Goal: Answer question/provide support: Answer question/provide support

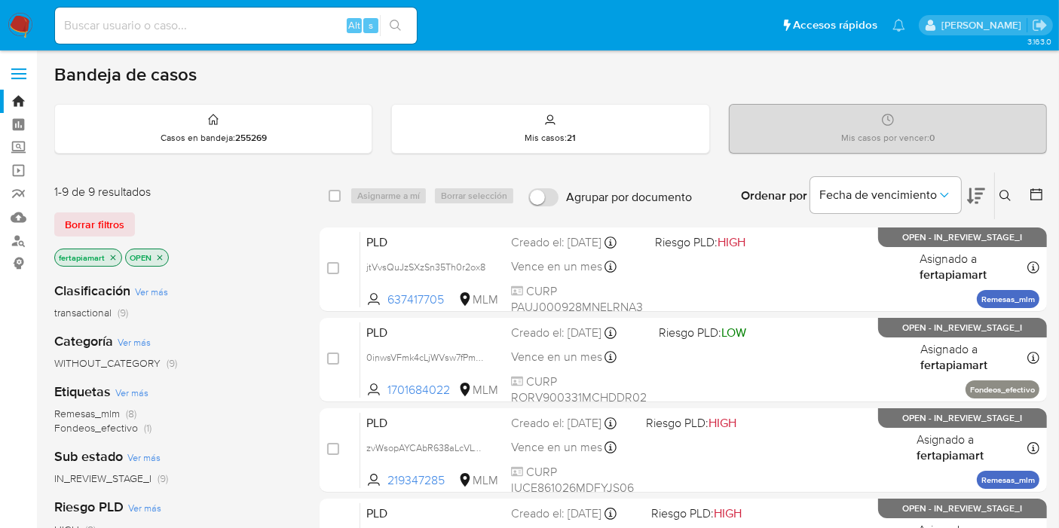
click at [608, 36] on ul "Pausado Ver notificaciones Alt s Accesos rápidos Presiona las siguientes teclas…" at bounding box center [479, 25] width 865 height 38
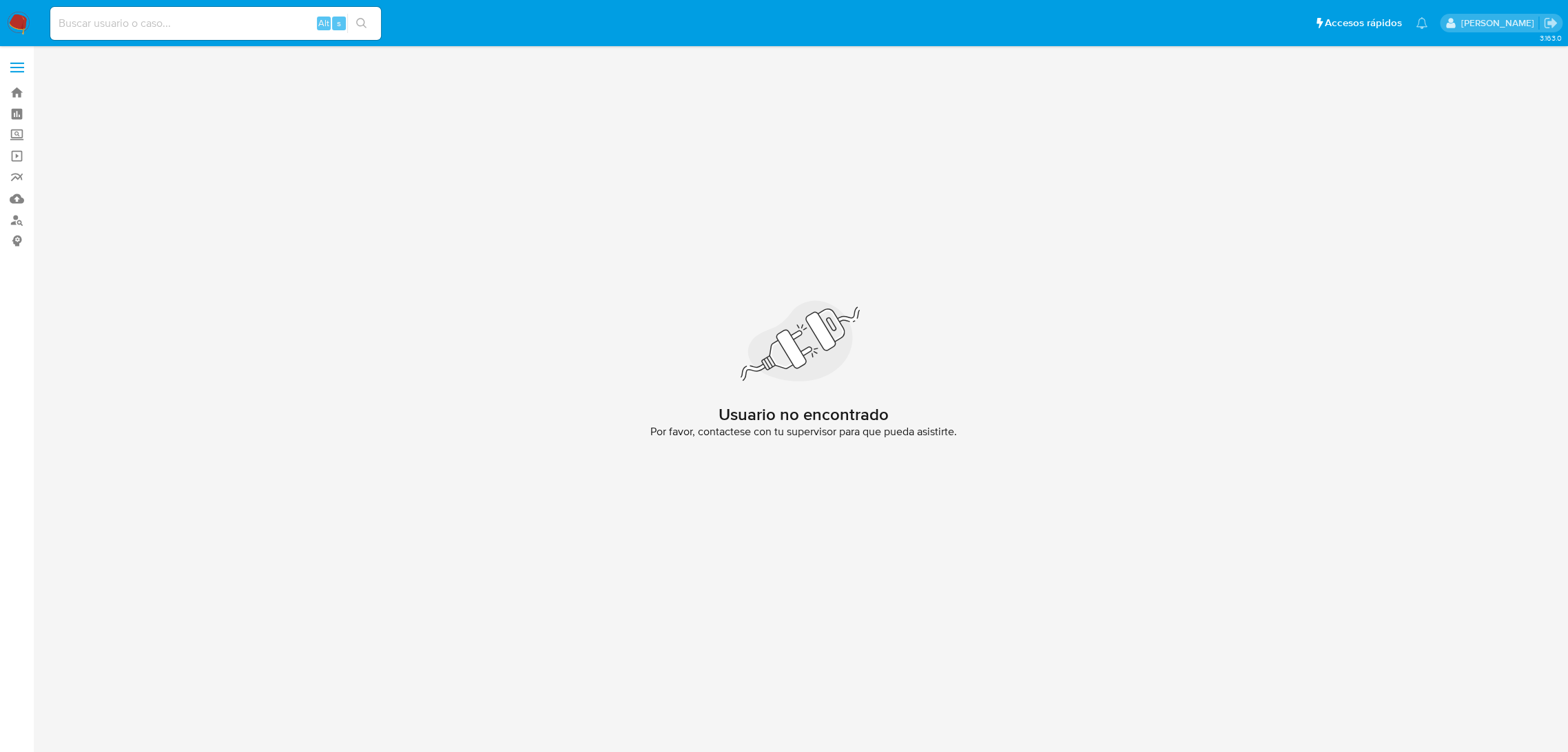
click at [19, 30] on img at bounding box center [19, 24] width 24 height 24
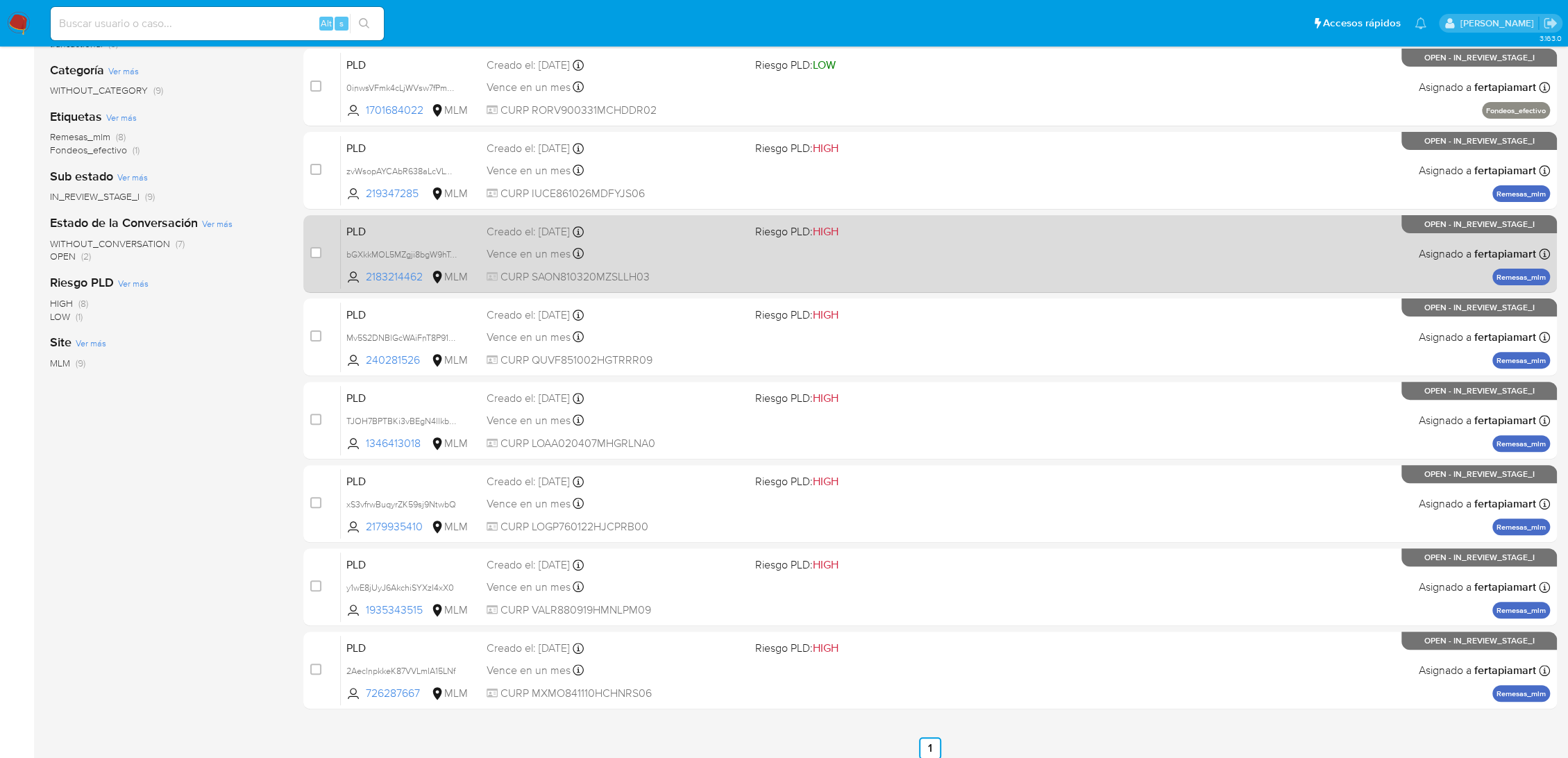
scroll to position [250, 0]
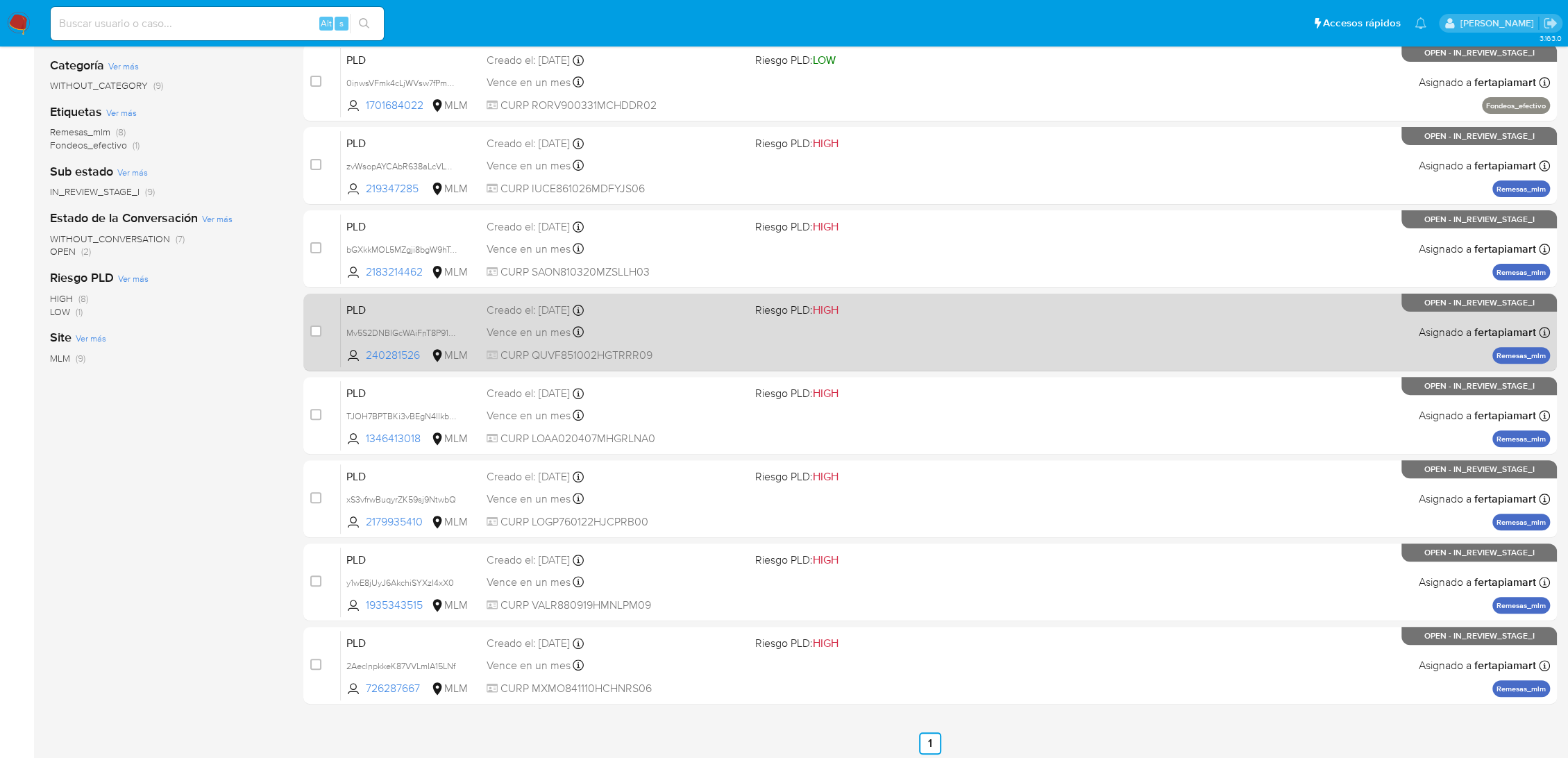
click at [462, 312] on span "PLD" at bounding box center [411, 309] width 129 height 18
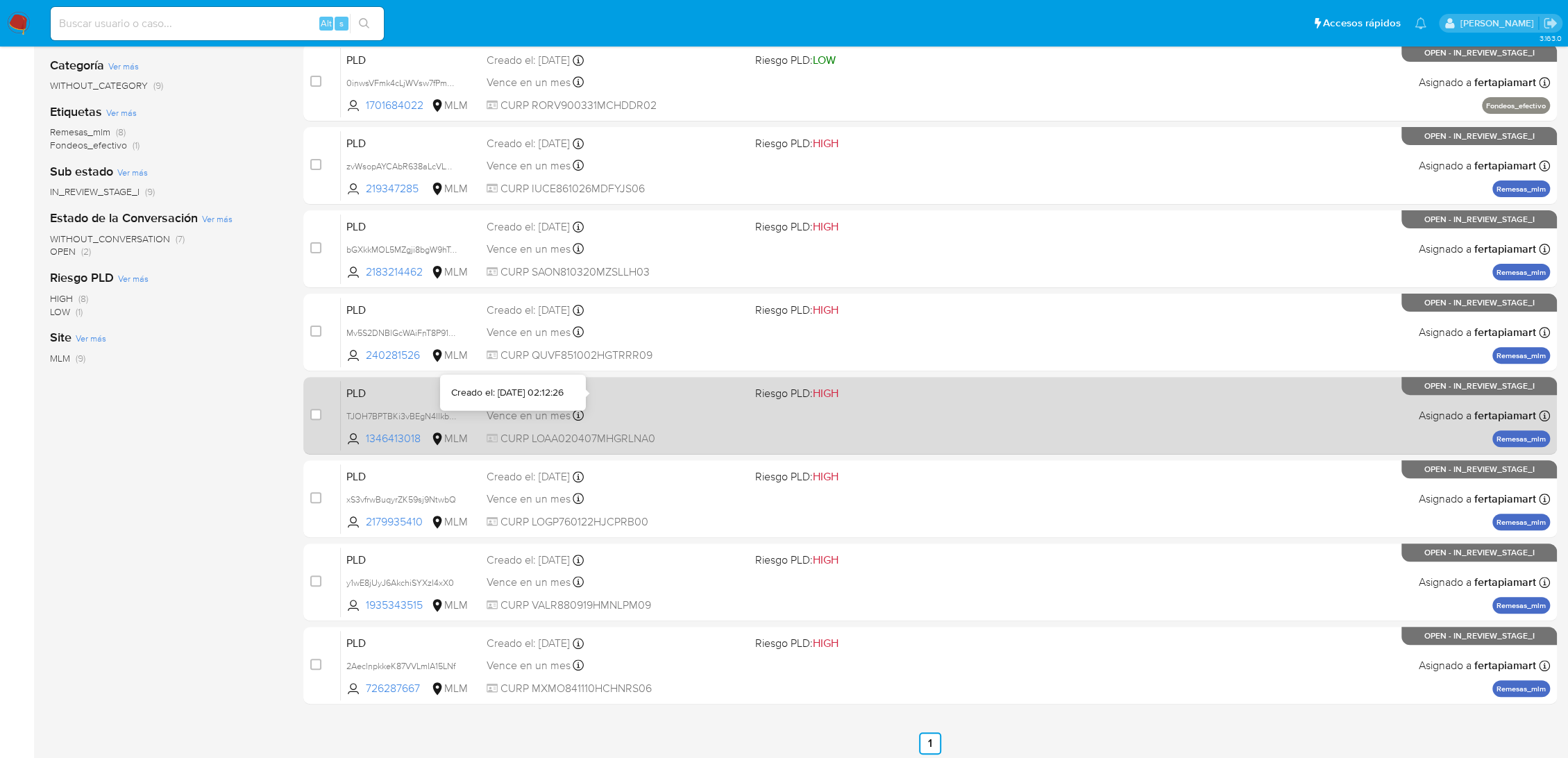
scroll to position [0, 0]
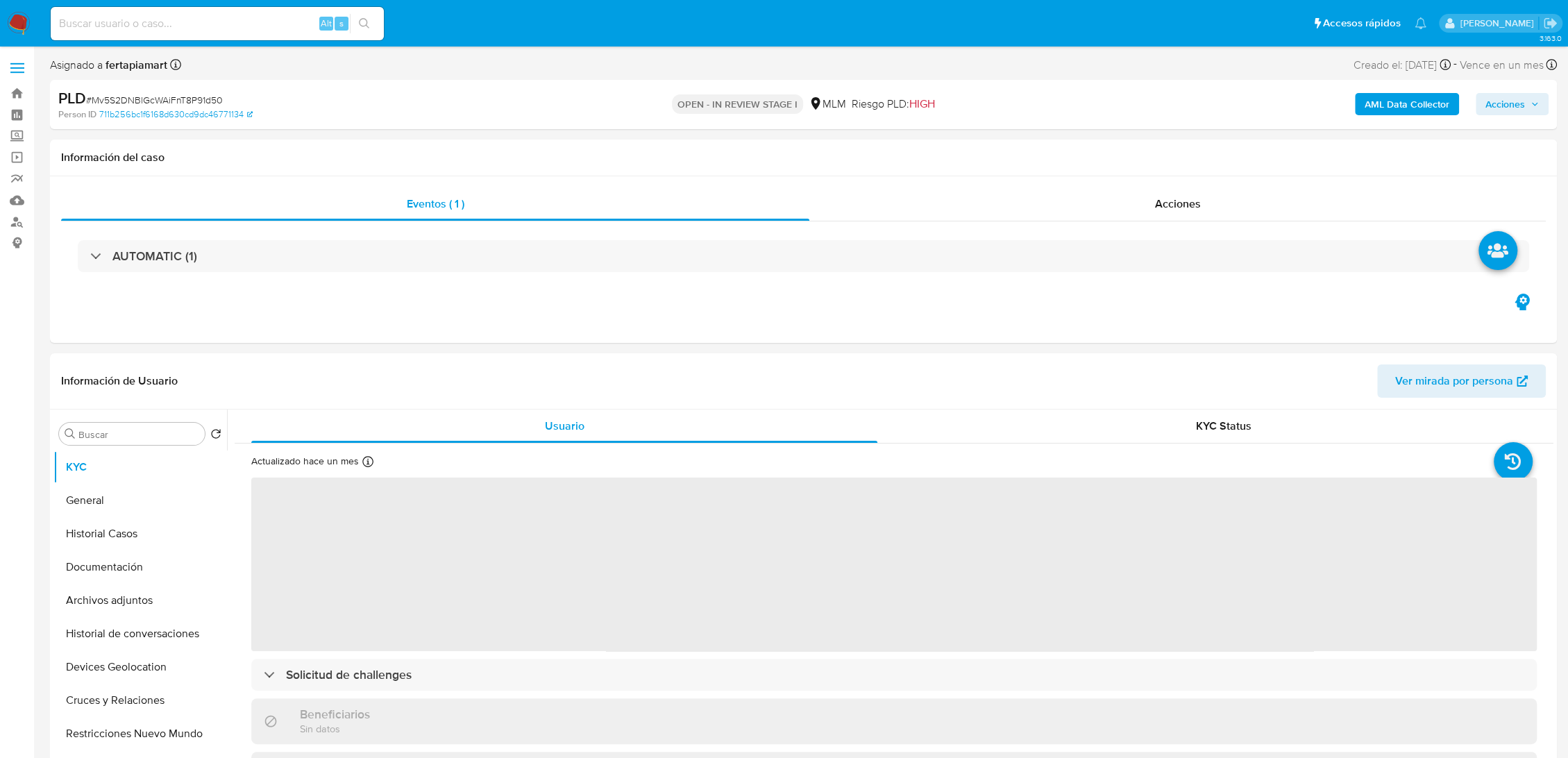
select select "10"
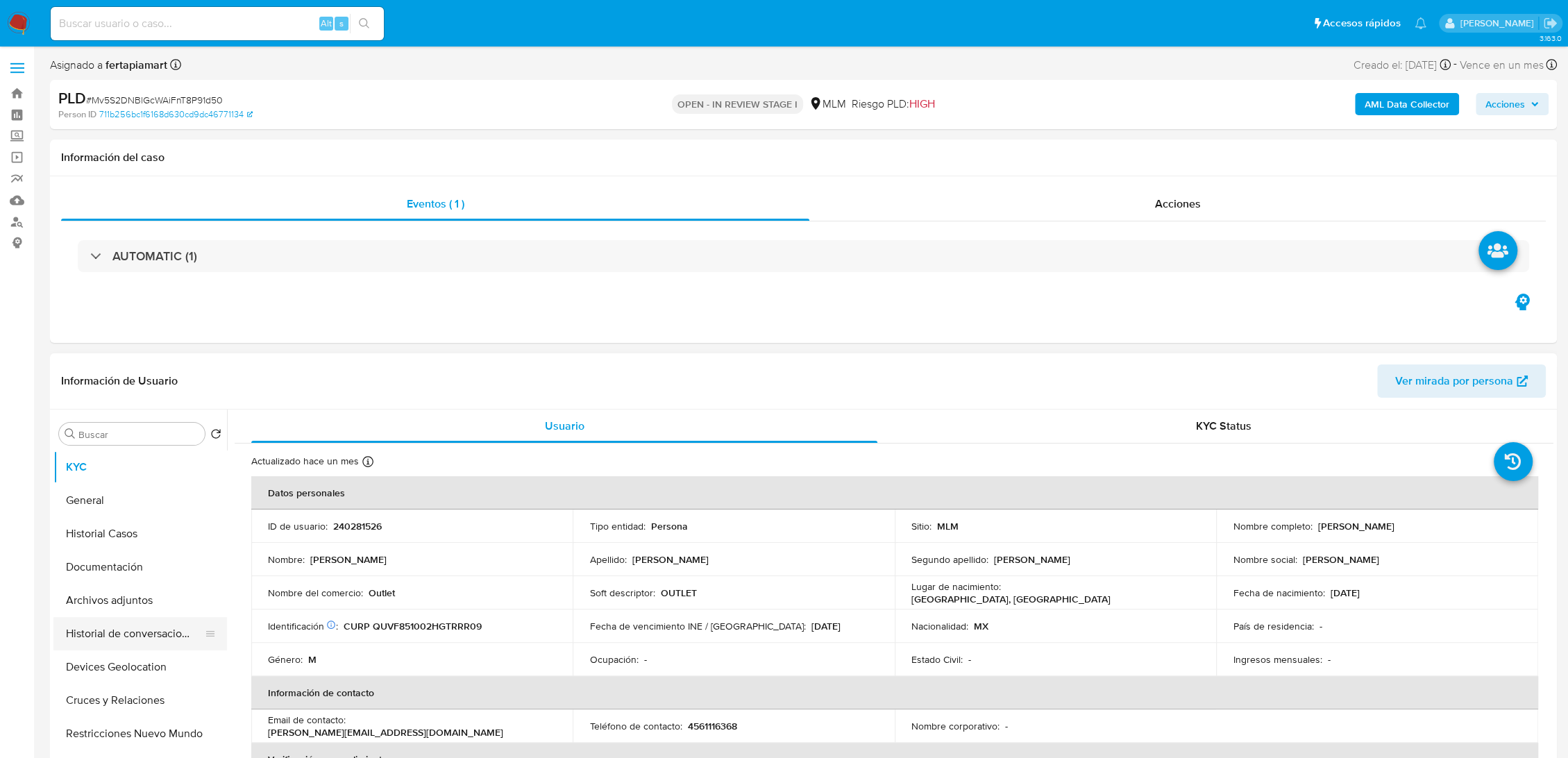
scroll to position [77, 0]
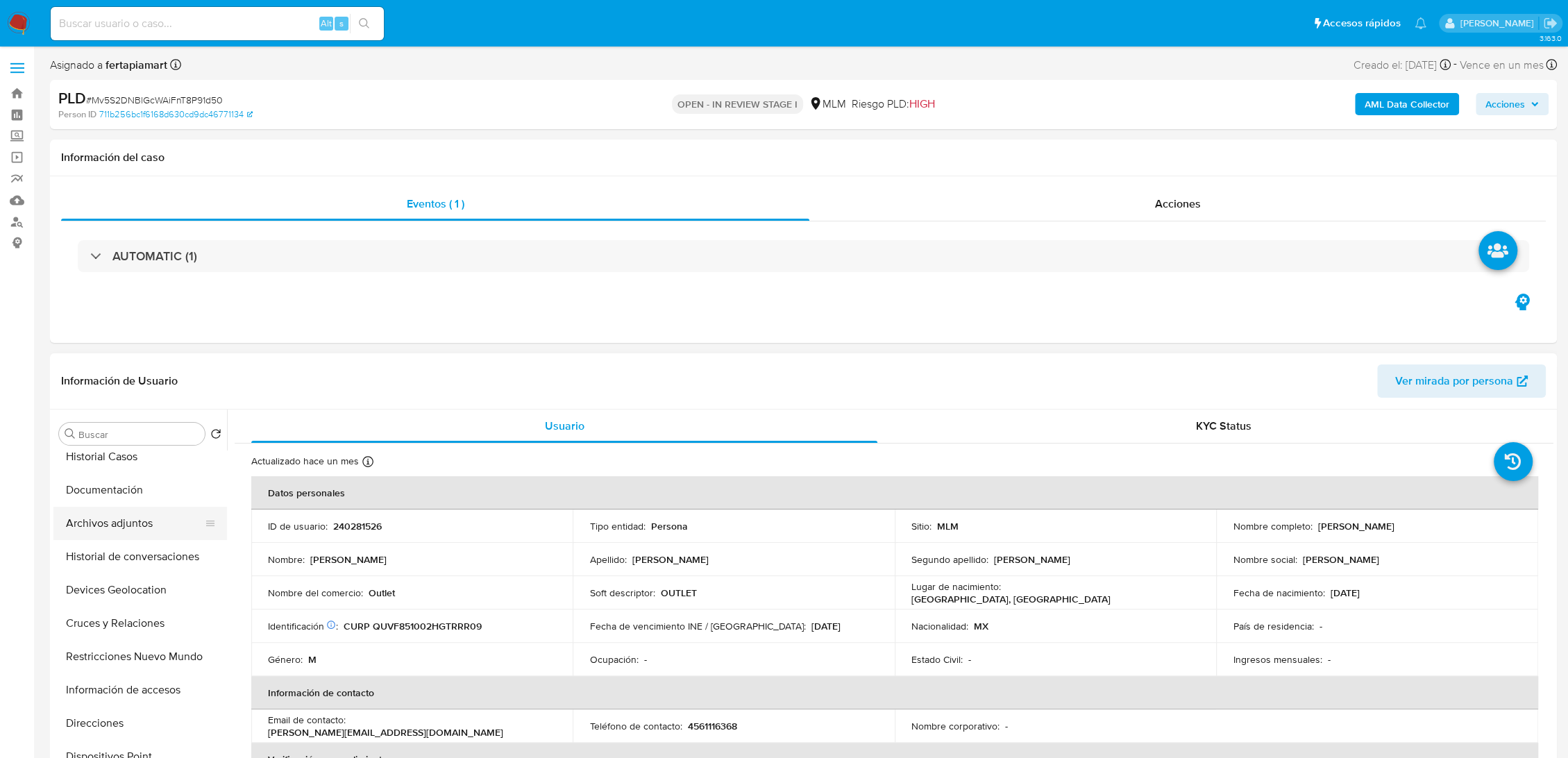
click at [151, 538] on button "Archivos adjuntos" at bounding box center [135, 523] width 162 height 33
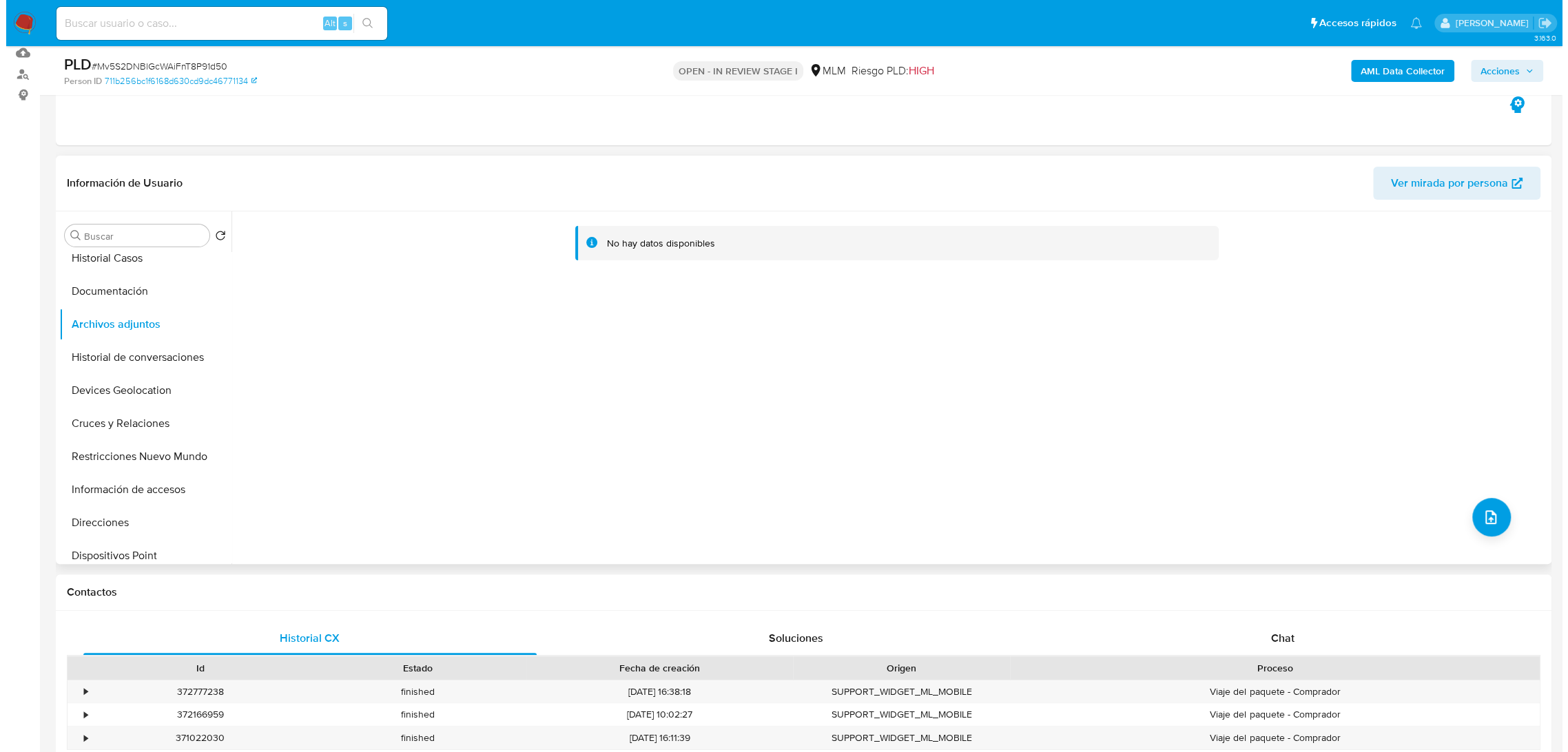
scroll to position [143, 0]
click at [1467, 516] on button "upload-file" at bounding box center [1486, 520] width 38 height 38
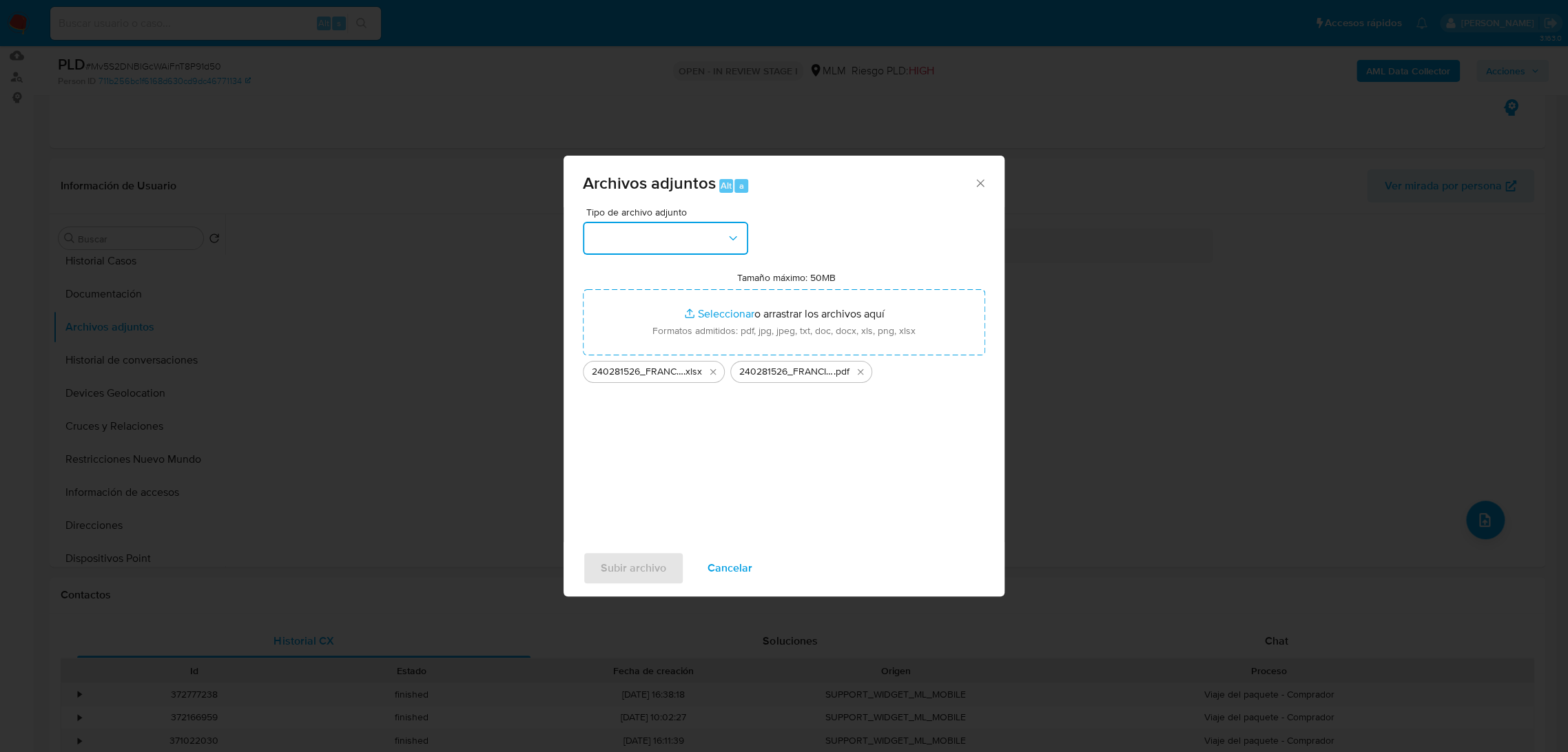
click at [662, 242] on button "button" at bounding box center [666, 238] width 165 height 33
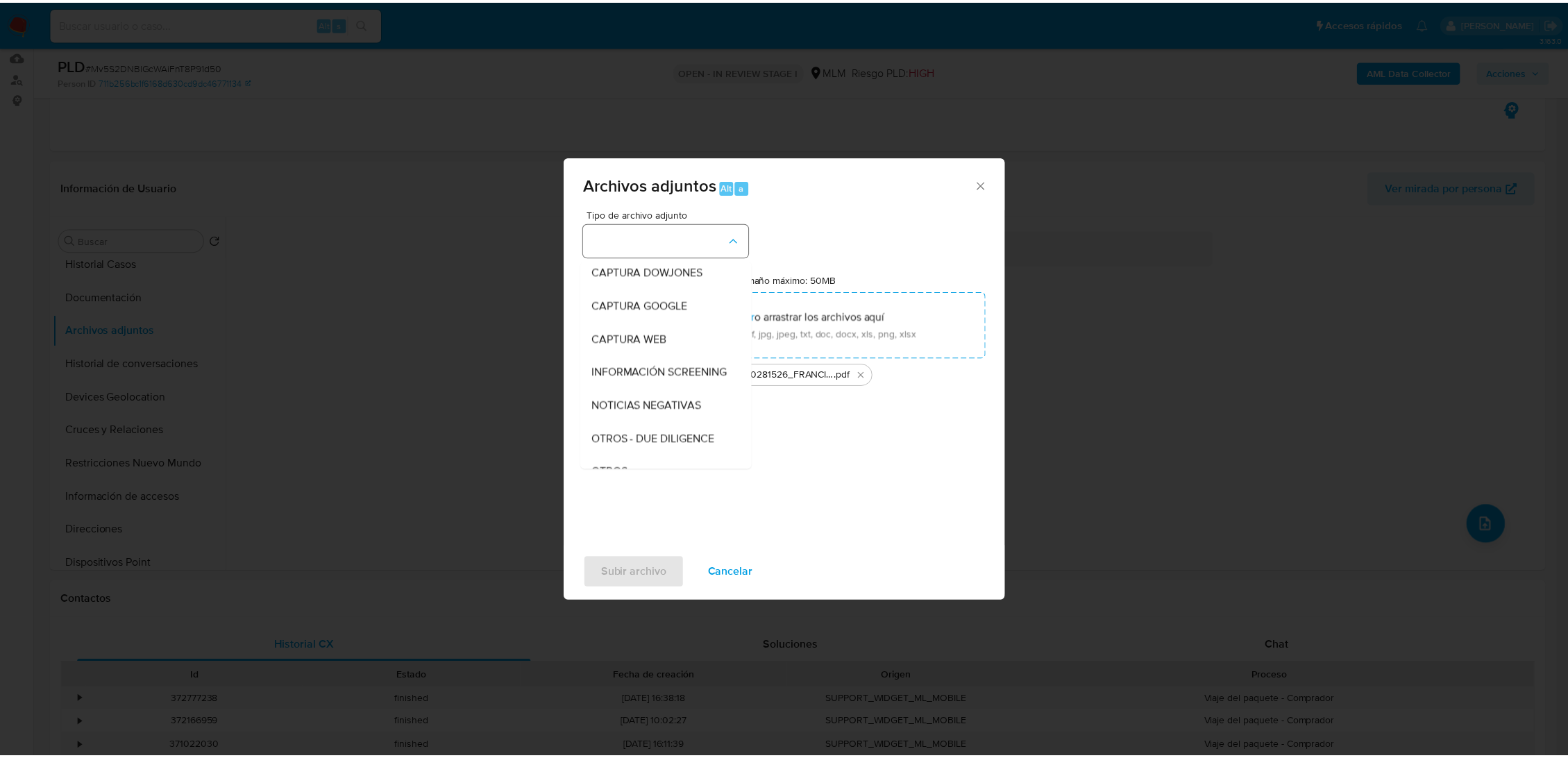
scroll to position [72, 0]
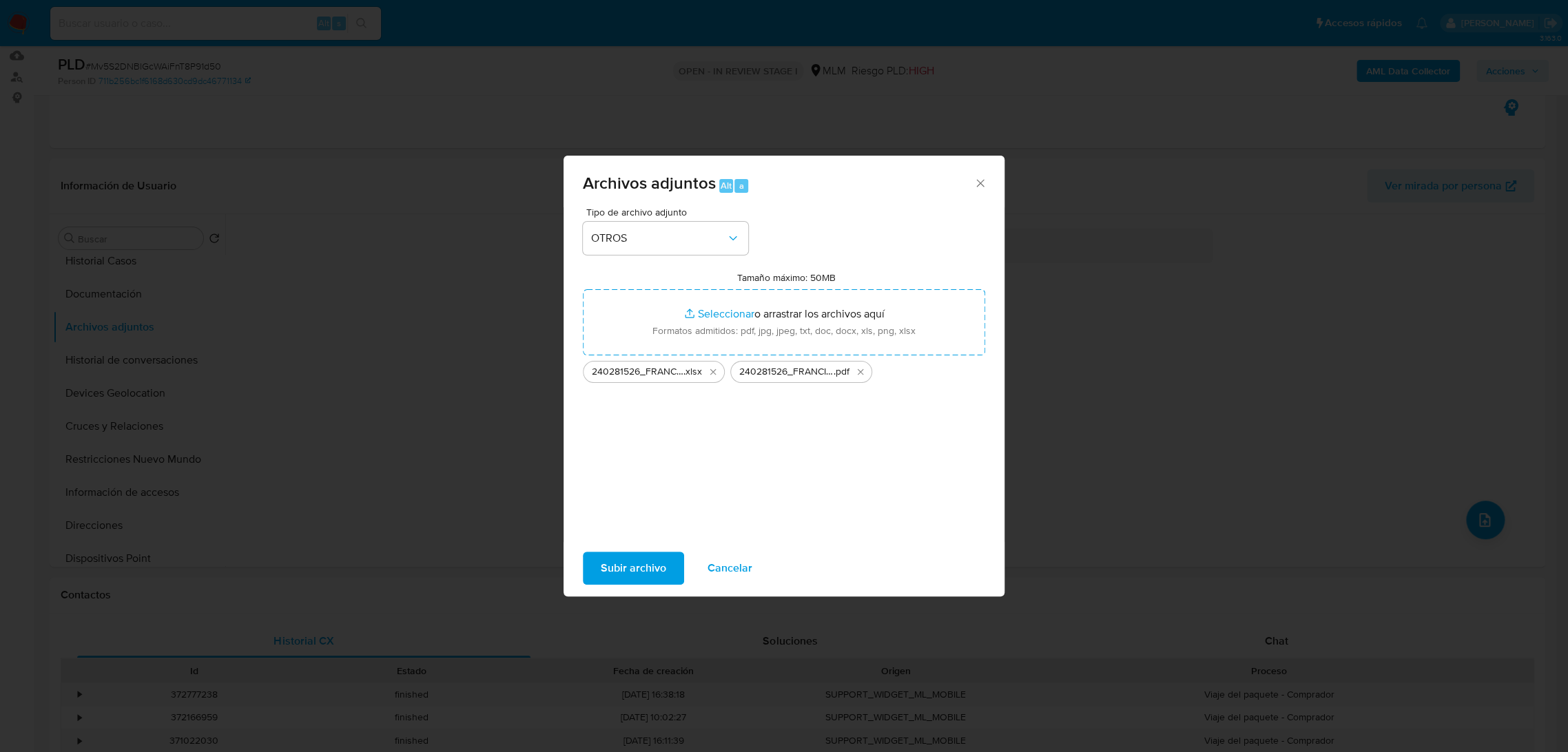
click at [644, 577] on span "Subir archivo" at bounding box center [634, 567] width 66 height 30
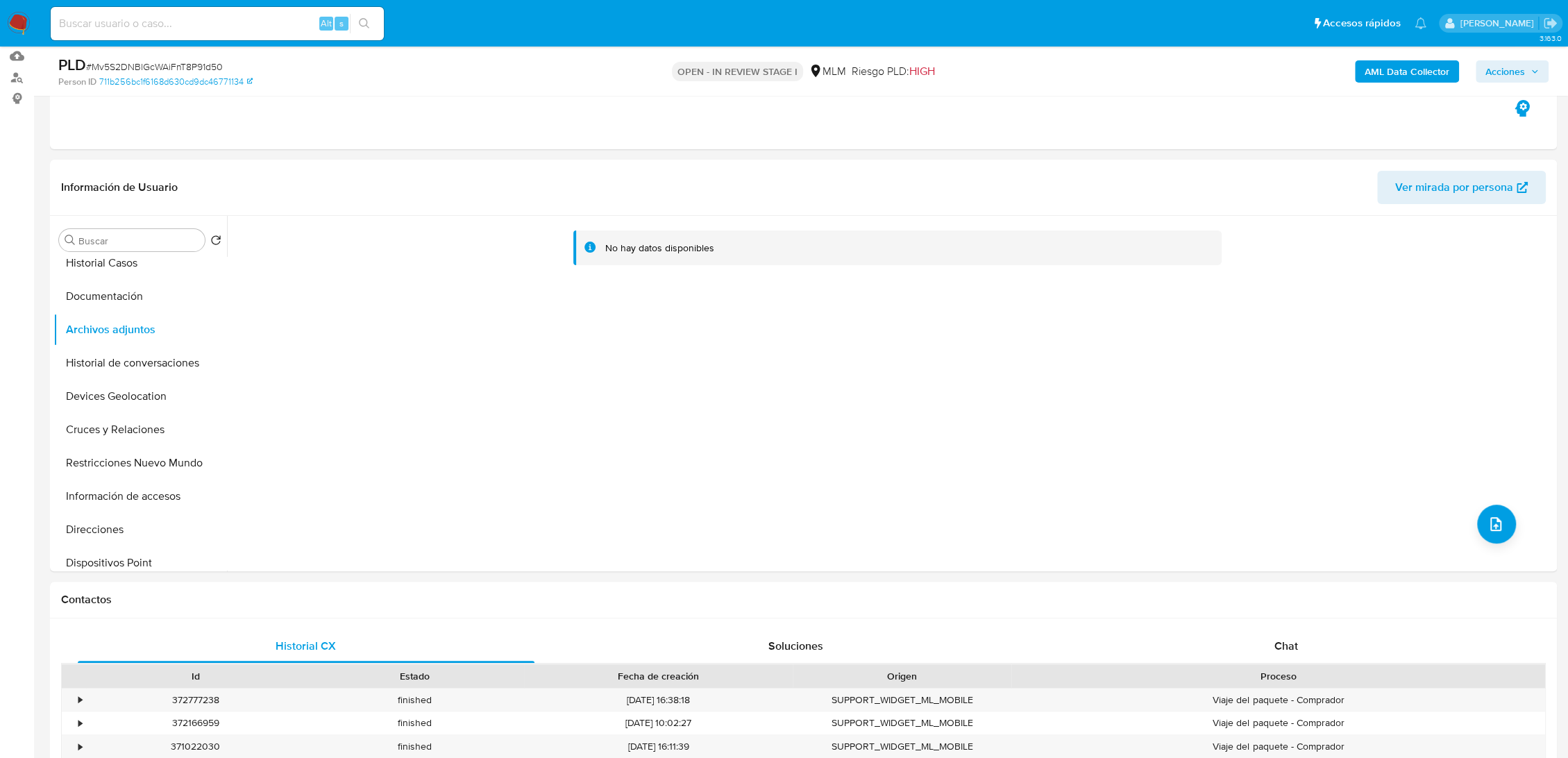
click at [1509, 72] on span "Acciones" at bounding box center [1505, 72] width 40 height 22
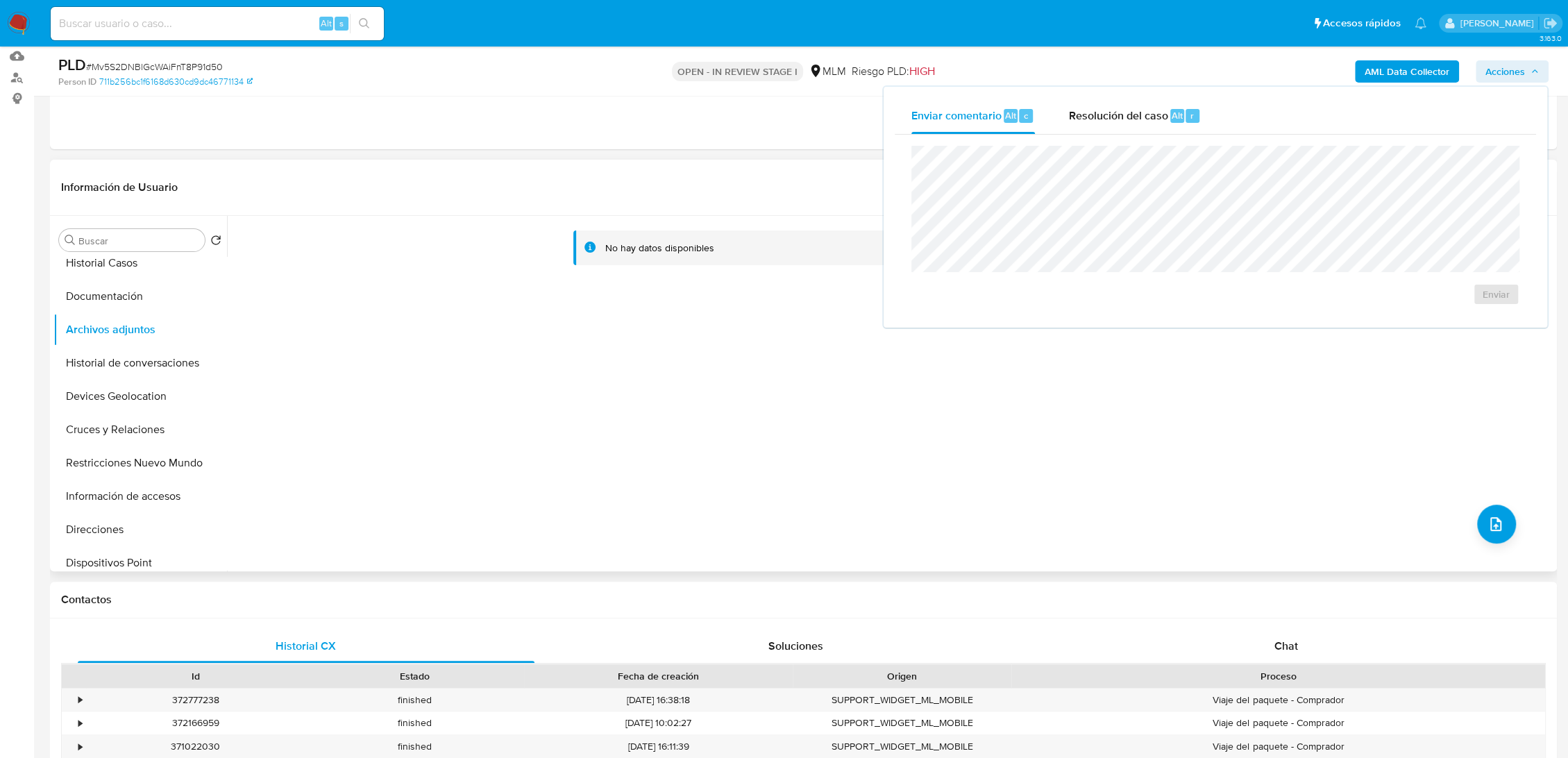
click at [708, 347] on div "No hay datos disponibles" at bounding box center [890, 393] width 1327 height 356
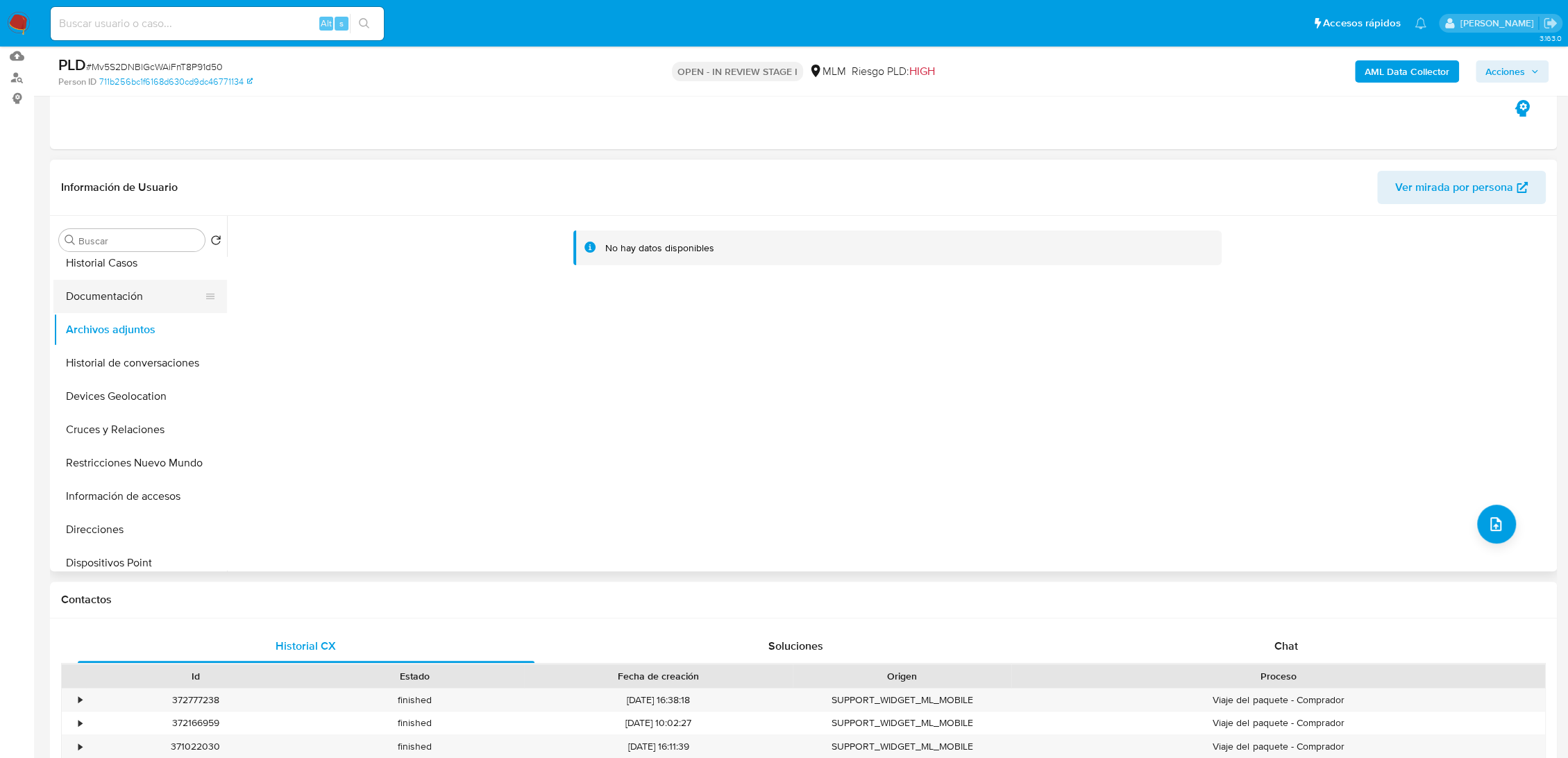
click at [127, 290] on button "Documentación" at bounding box center [135, 297] width 162 height 33
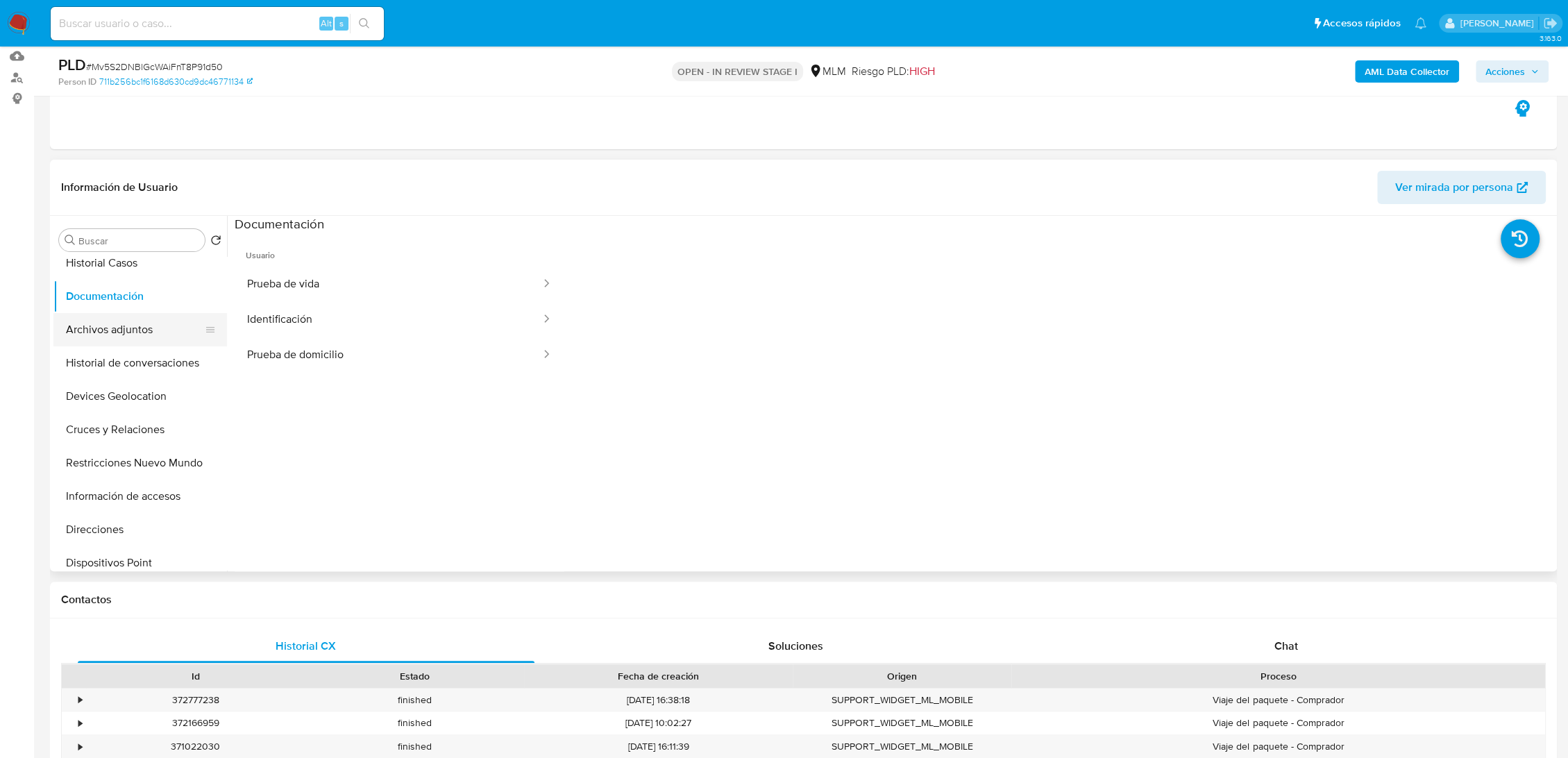
click at [121, 323] on button "Archivos adjuntos" at bounding box center [135, 330] width 162 height 33
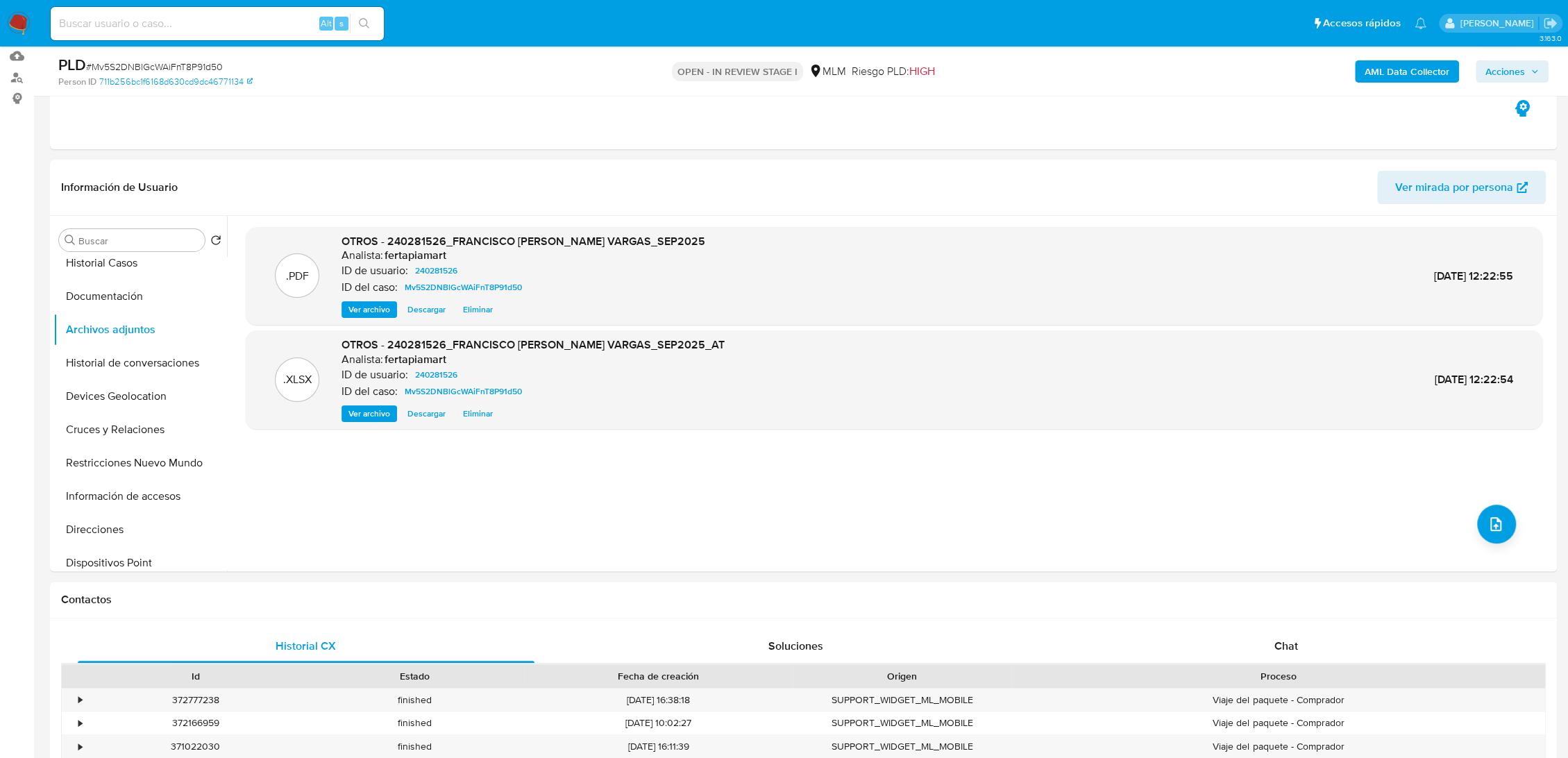
click at [1509, 76] on span "Acciones" at bounding box center [1505, 72] width 40 height 22
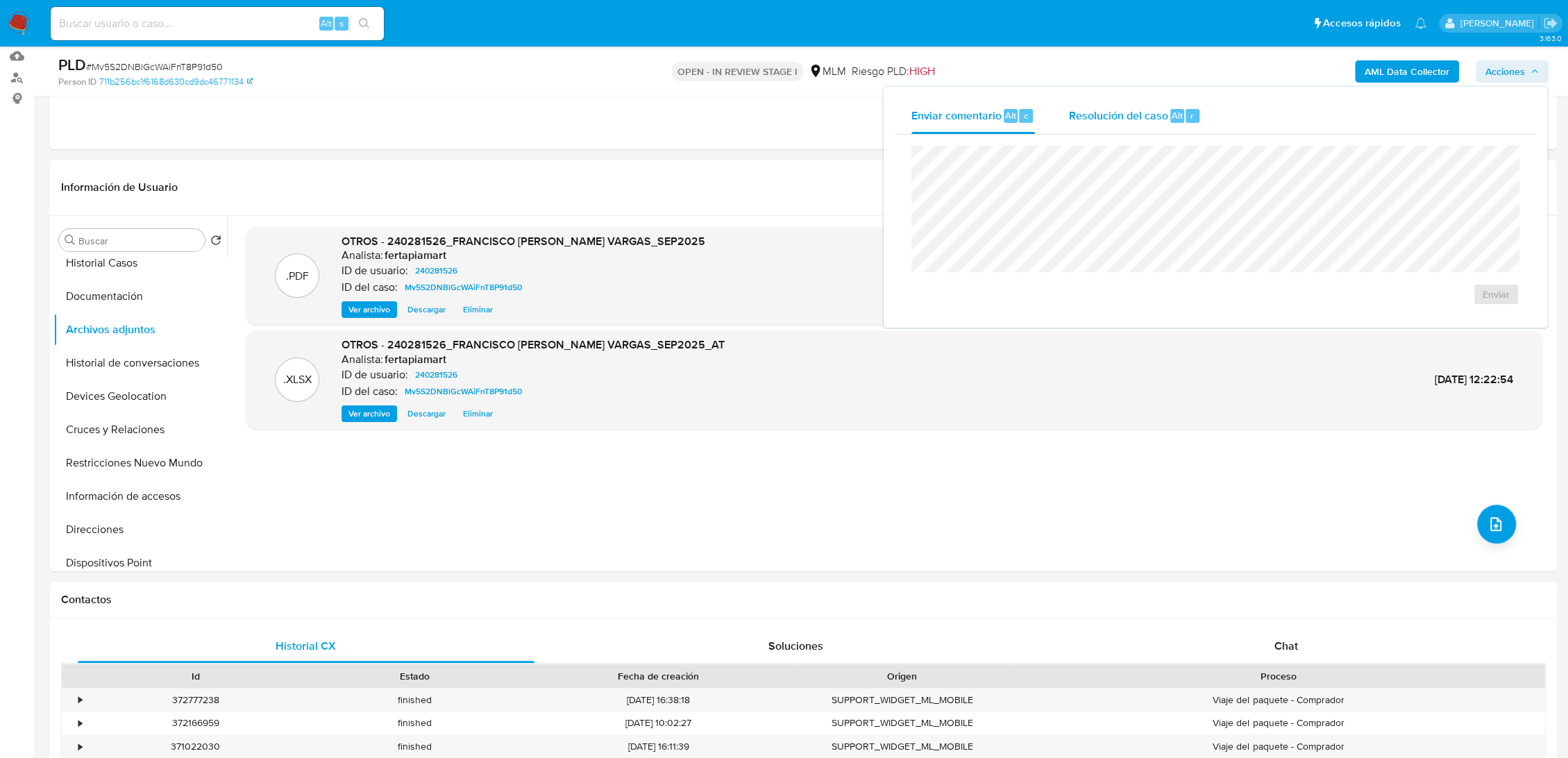
click at [1152, 120] on span "Resolución del caso" at bounding box center [1118, 114] width 99 height 16
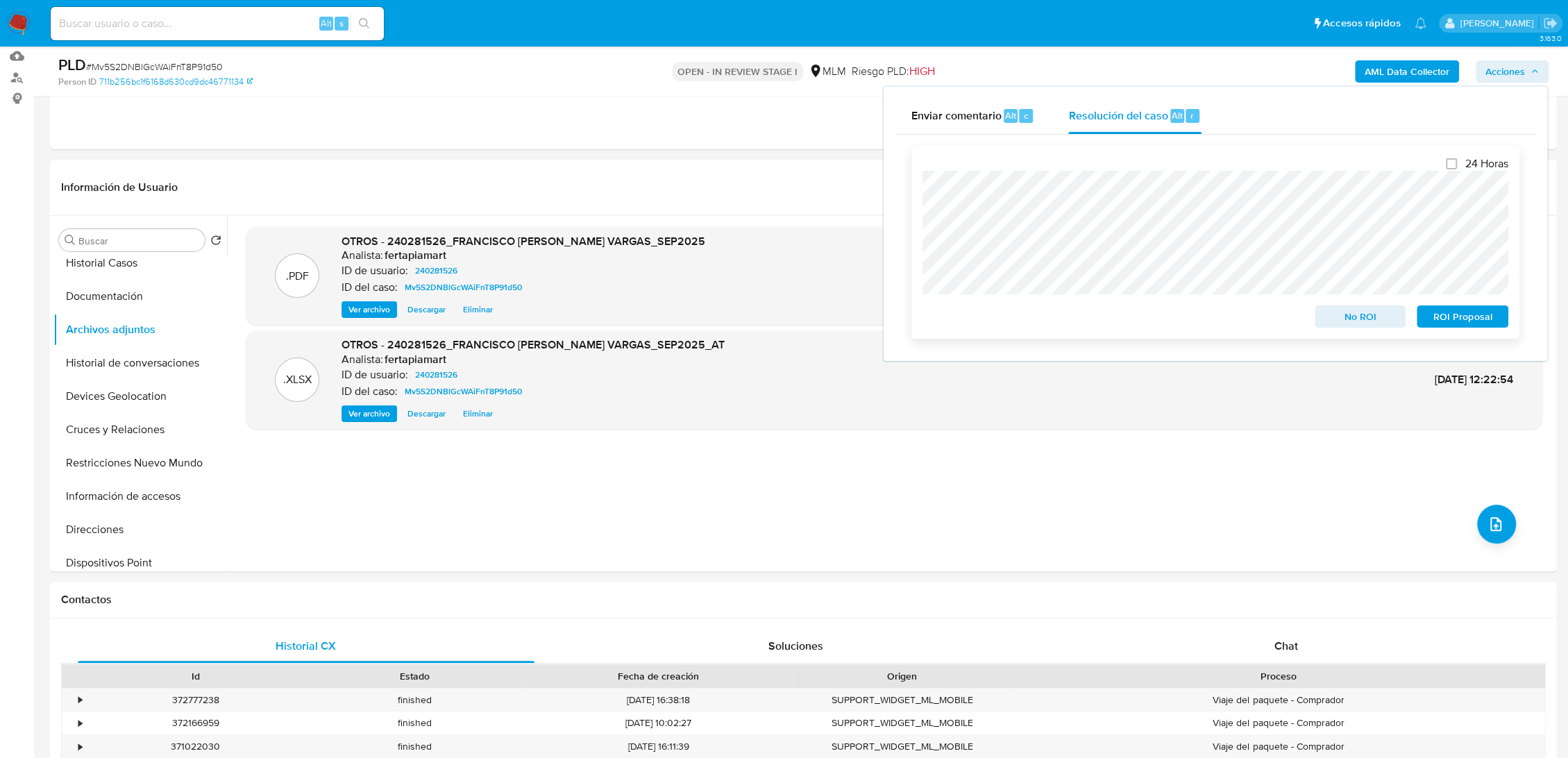
click at [1352, 321] on span "No ROI" at bounding box center [1361, 316] width 72 height 19
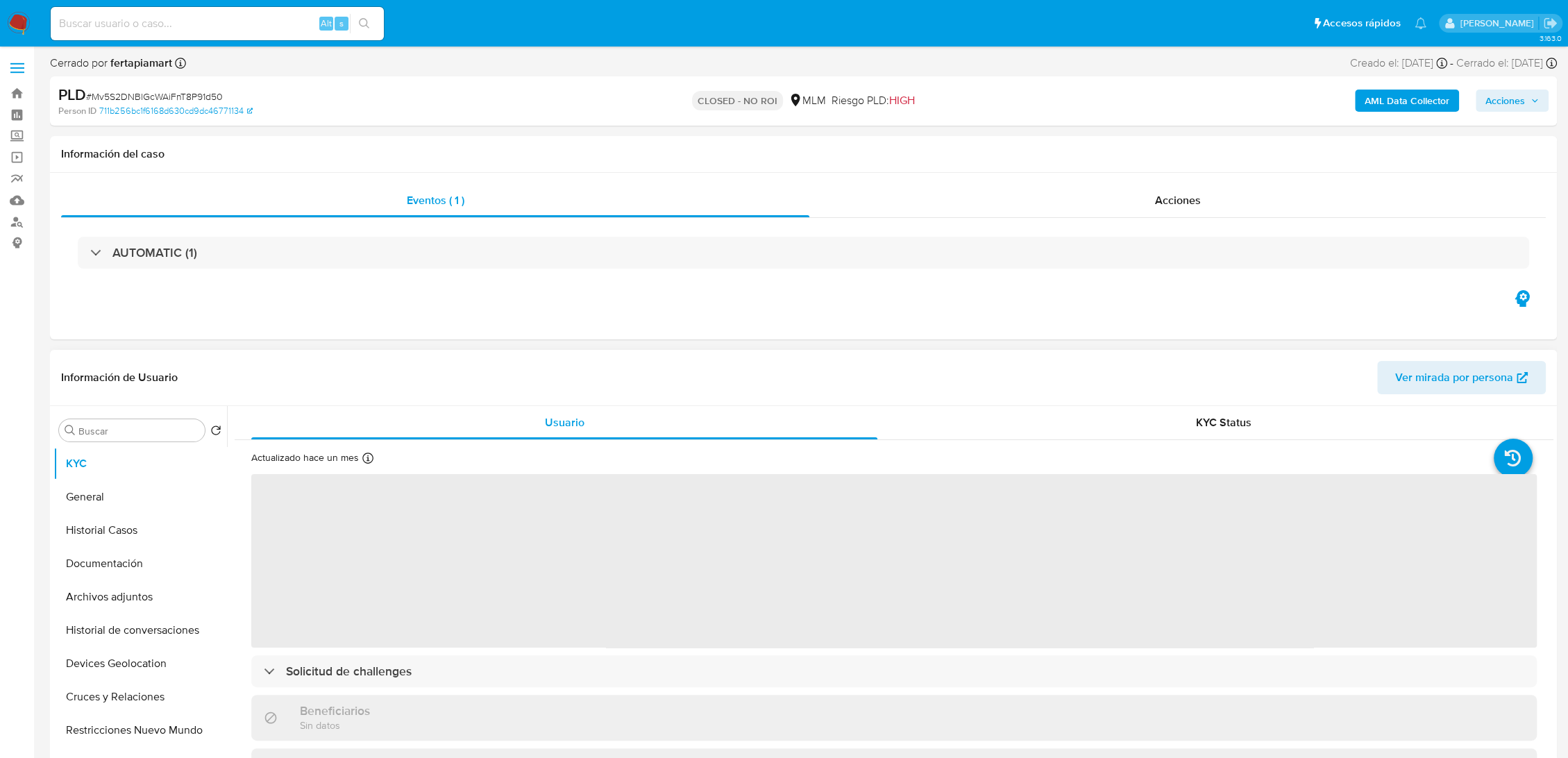
select select "10"
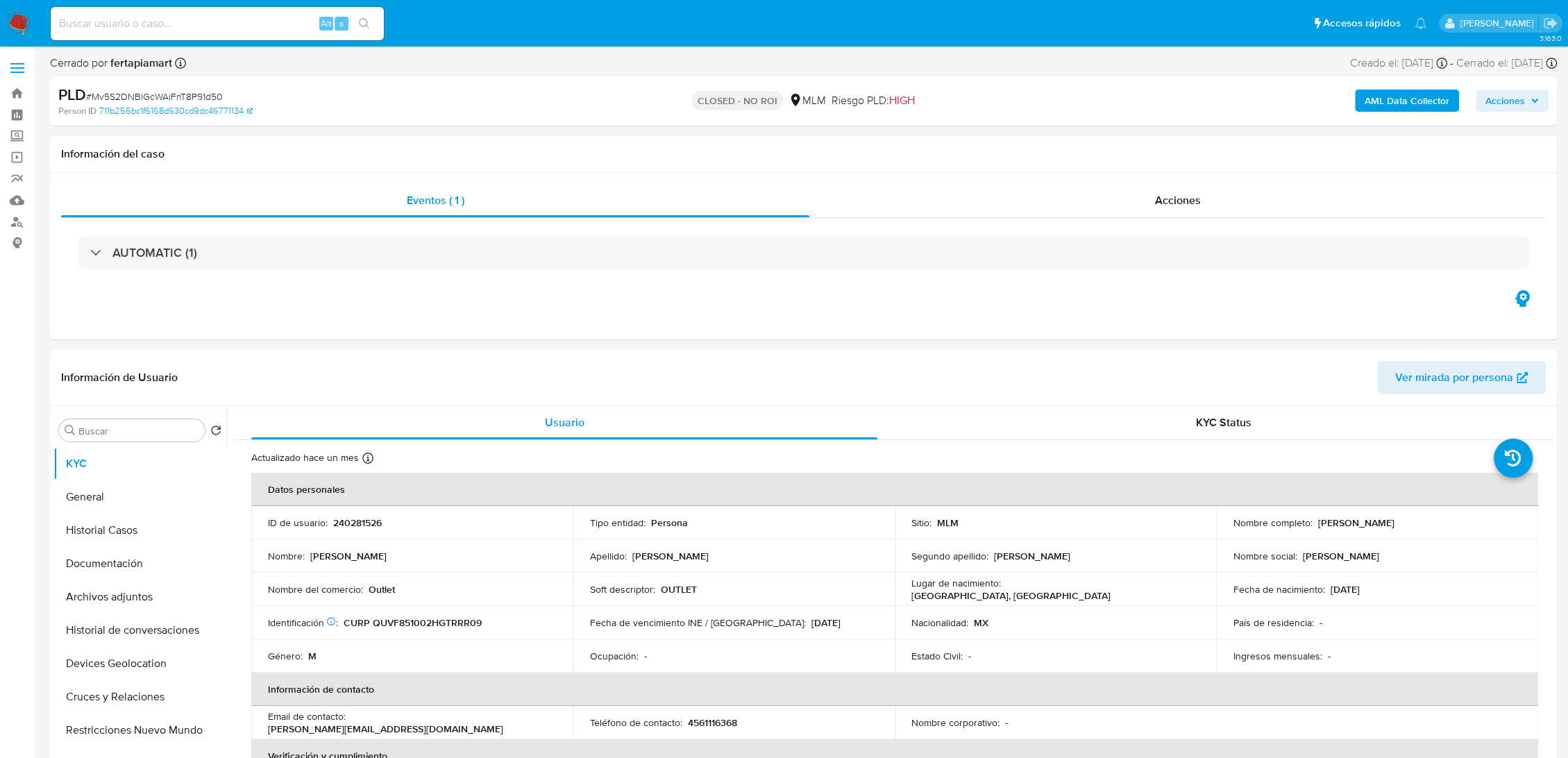
click at [19, 22] on img at bounding box center [19, 24] width 24 height 24
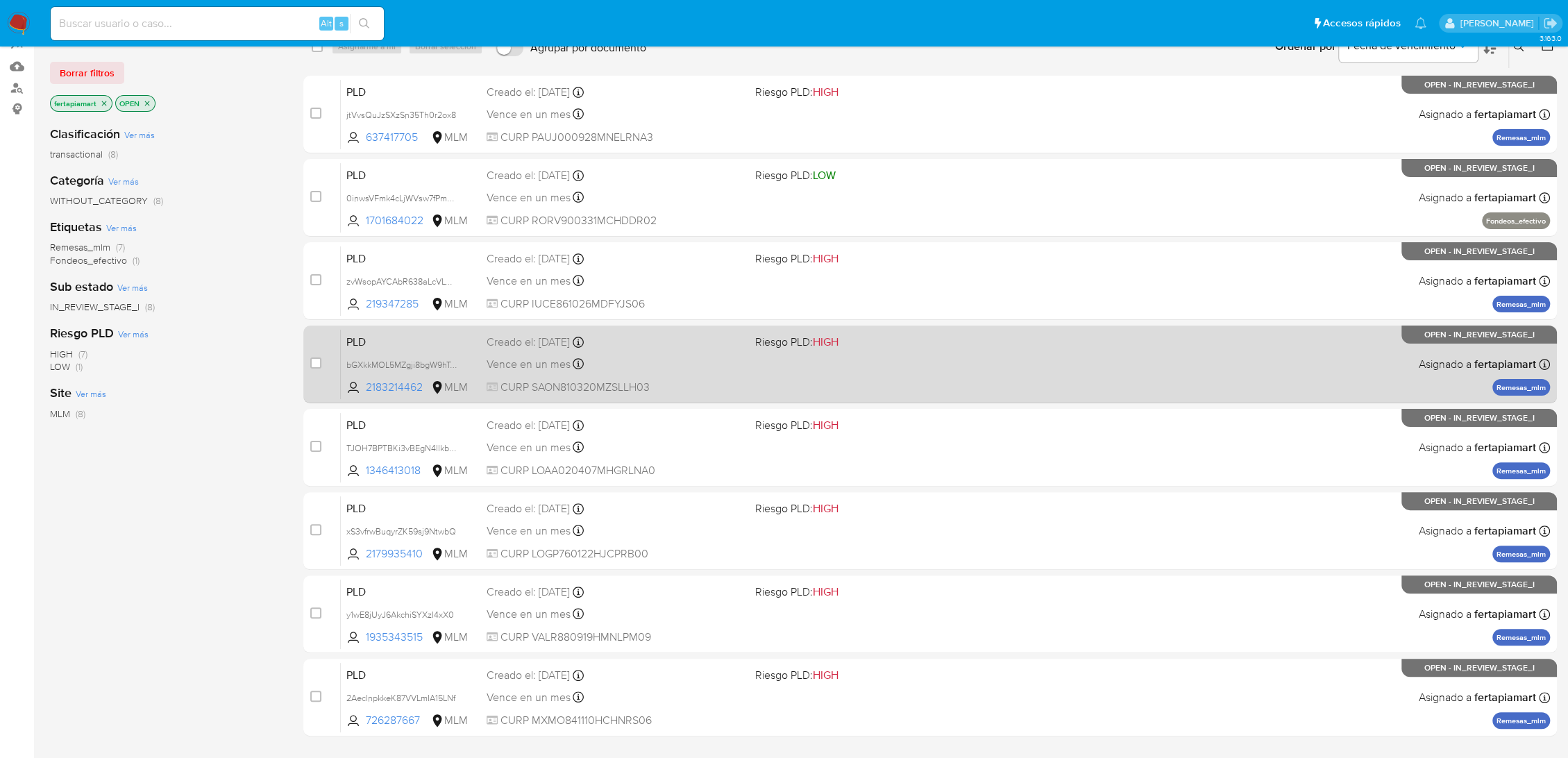
scroll to position [181, 0]
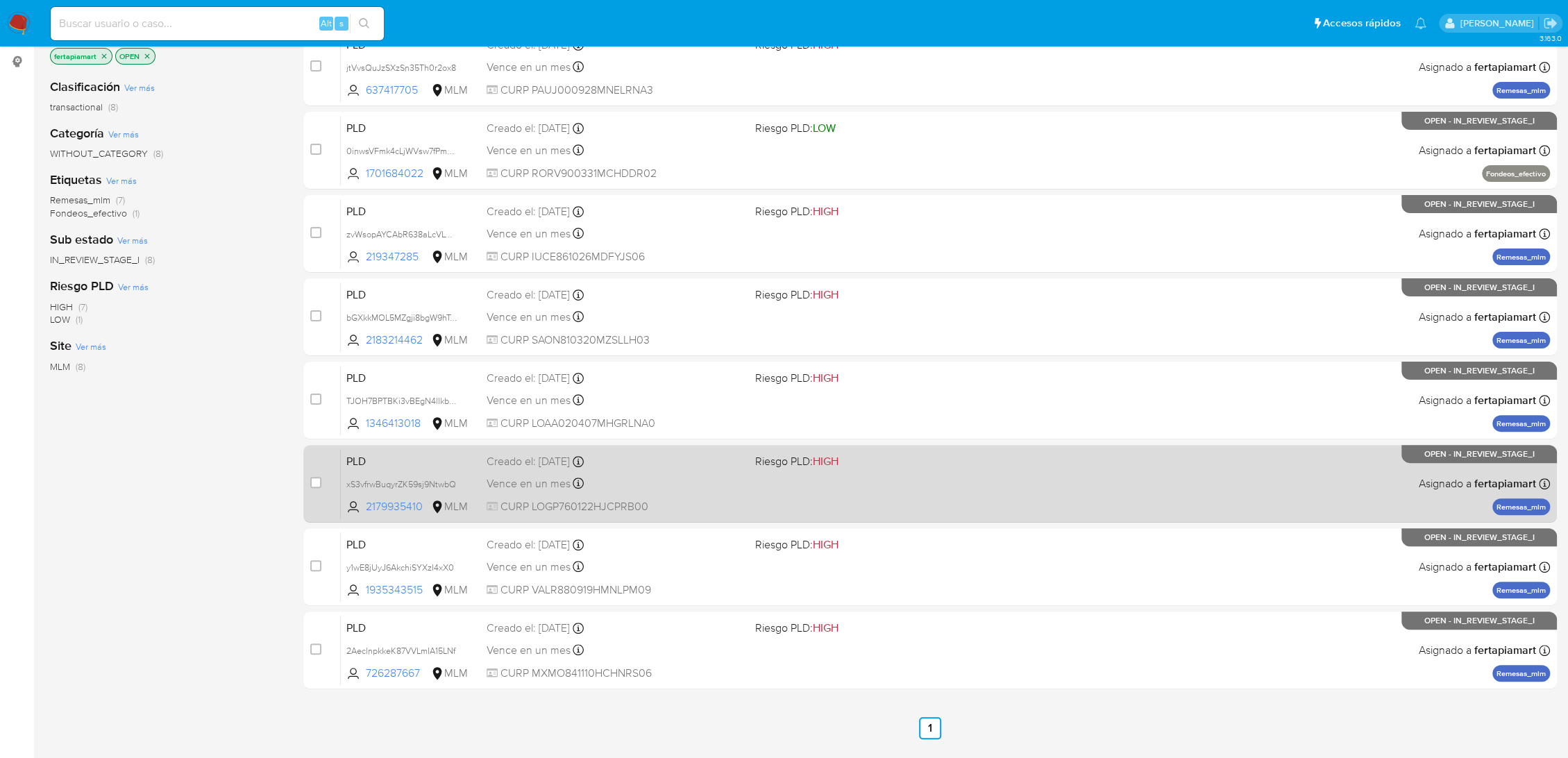
click at [441, 455] on span "PLD" at bounding box center [411, 461] width 129 height 18
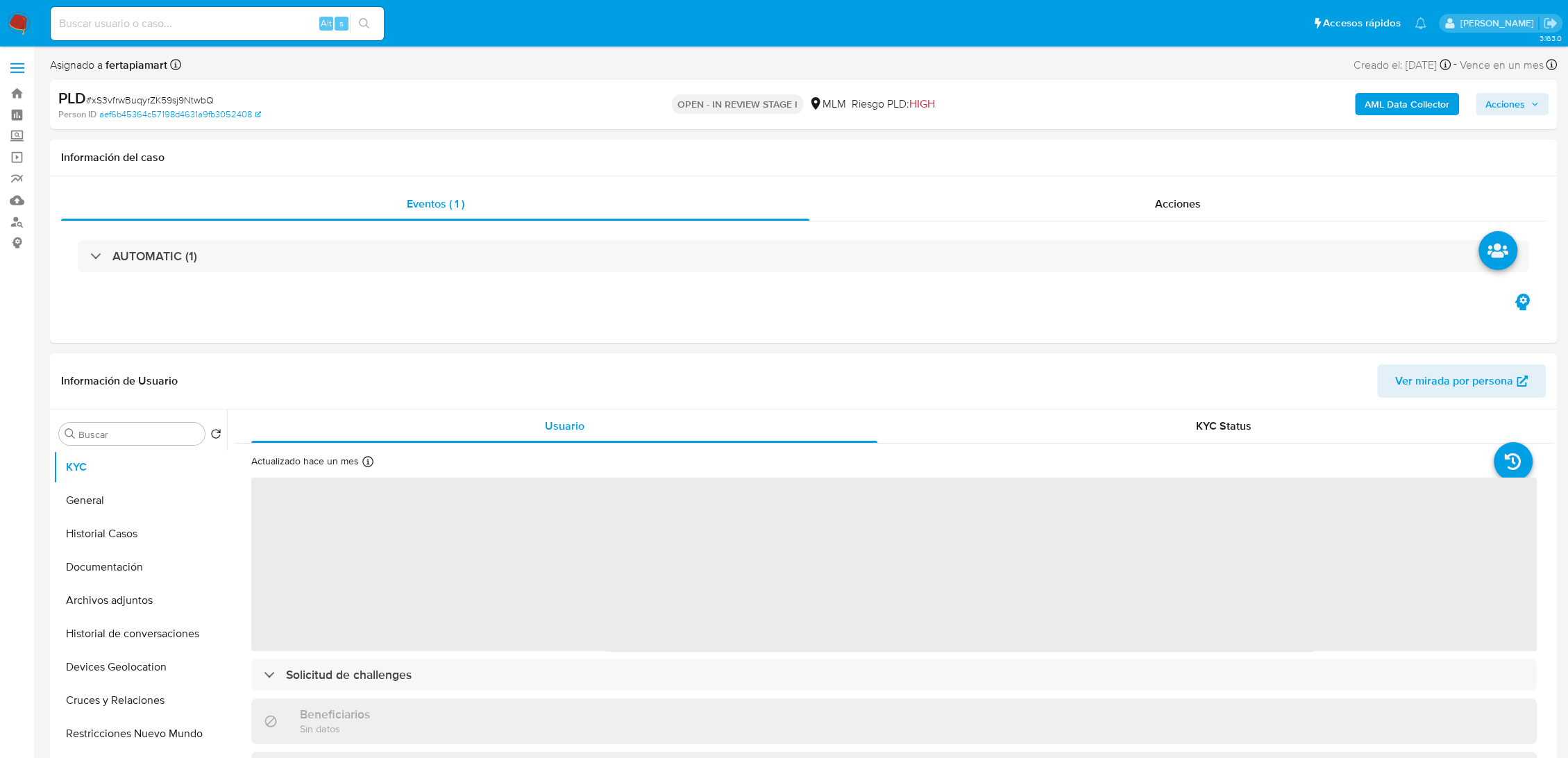
select select "10"
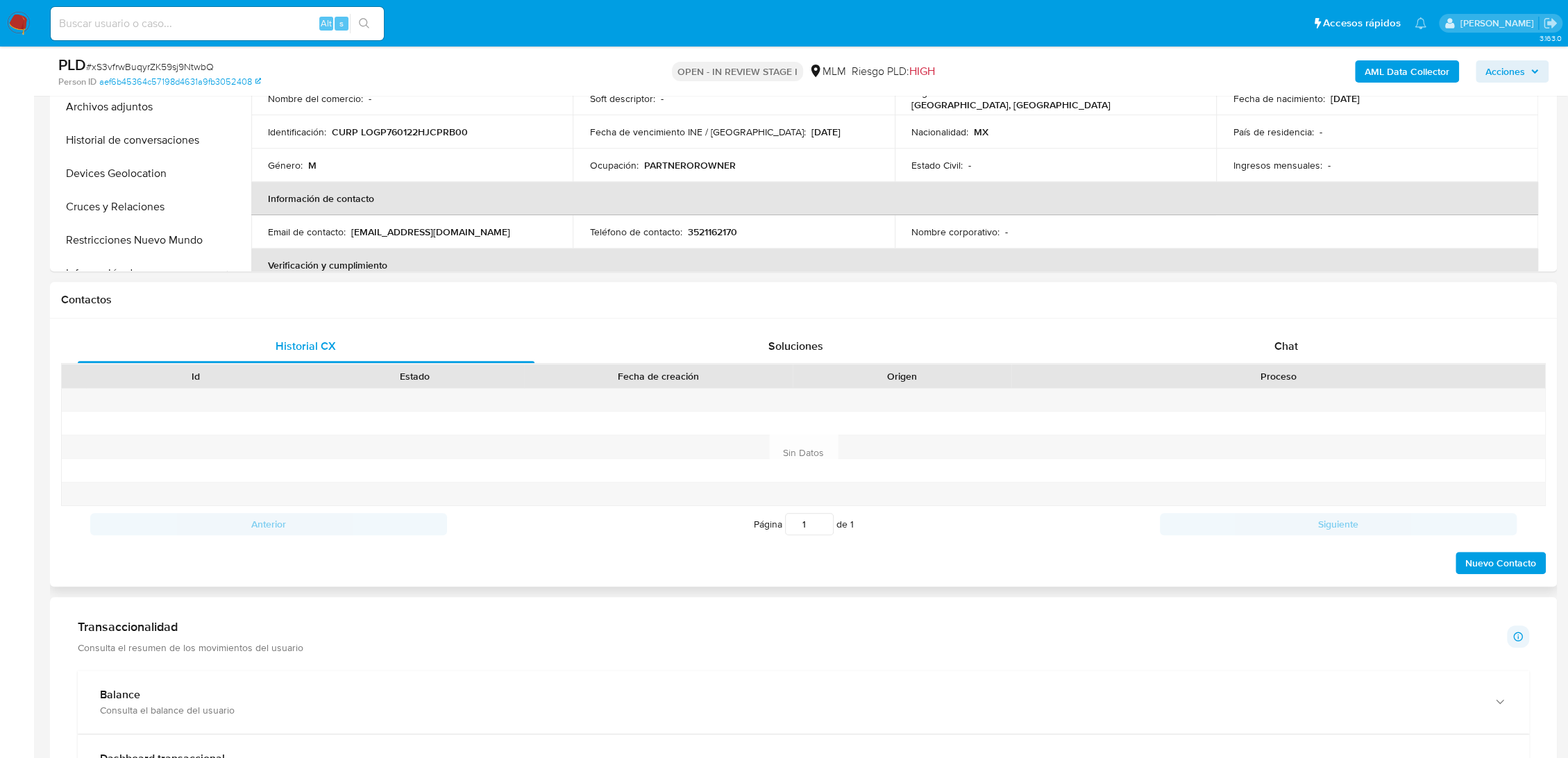
scroll to position [443, 0]
click at [1267, 351] on div "Chat" at bounding box center [1287, 347] width 457 height 33
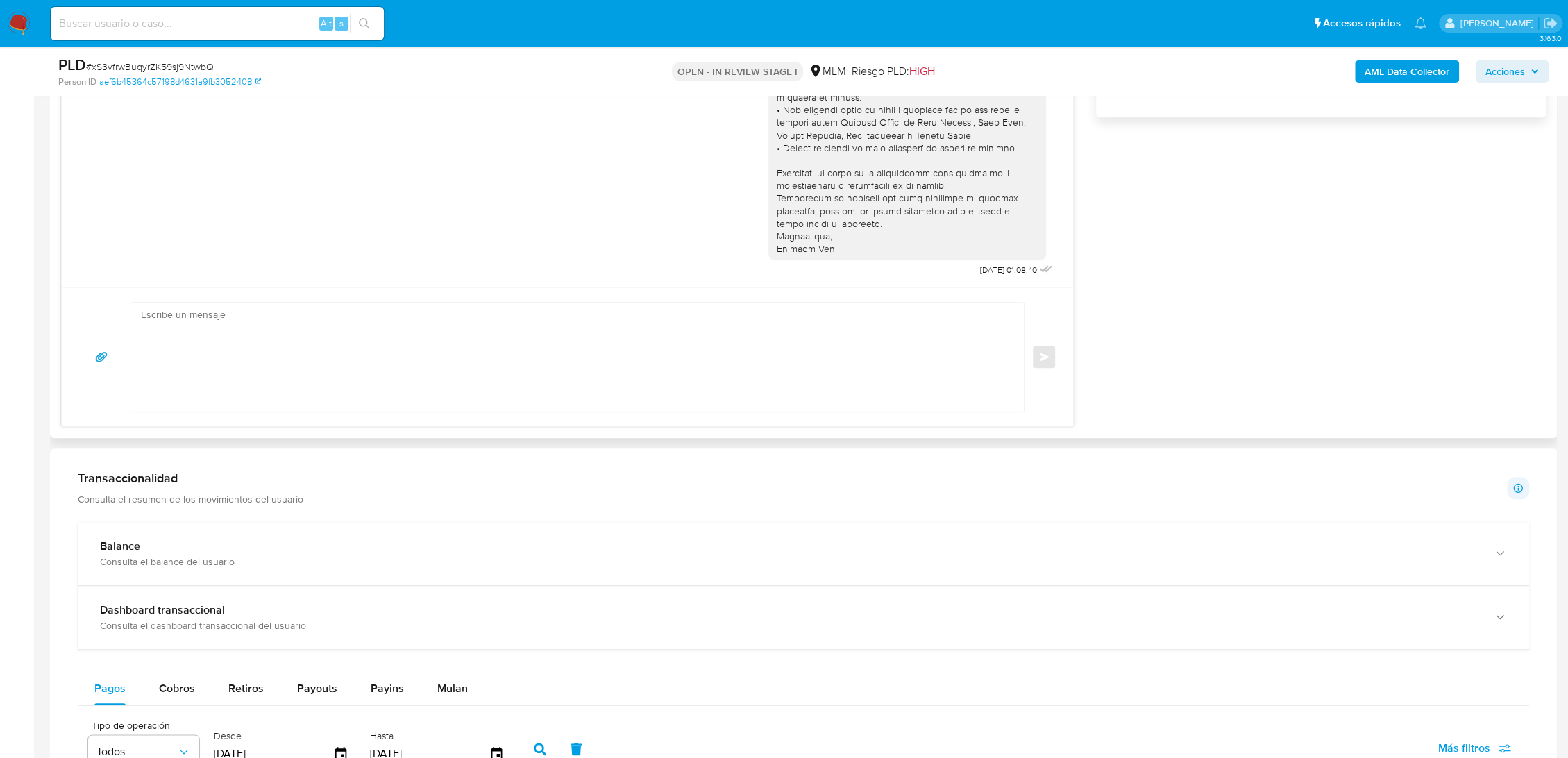
scroll to position [1036, 0]
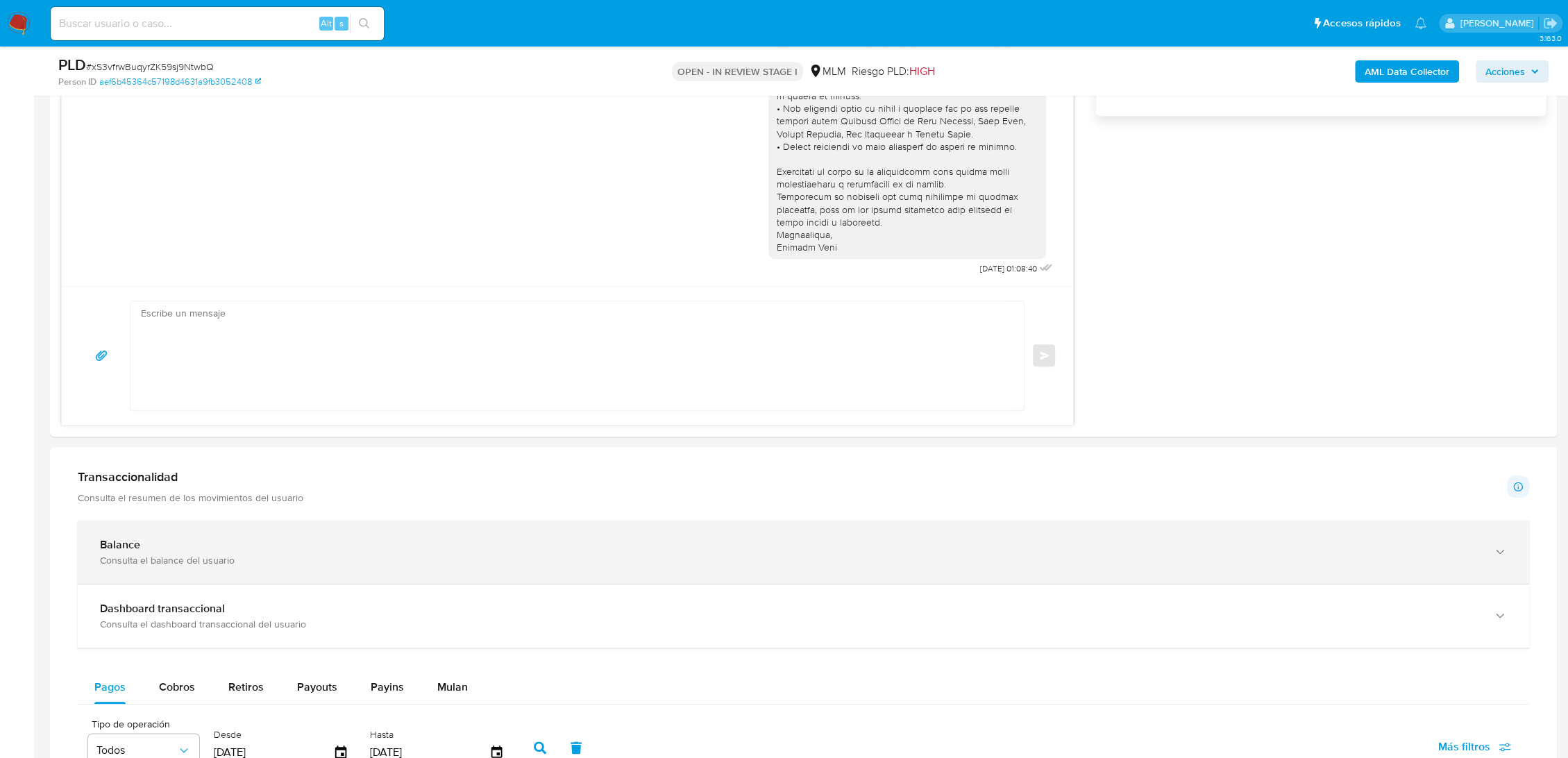
click at [428, 534] on div "Balance Consulta el balance del usuario" at bounding box center [803, 552] width 1452 height 64
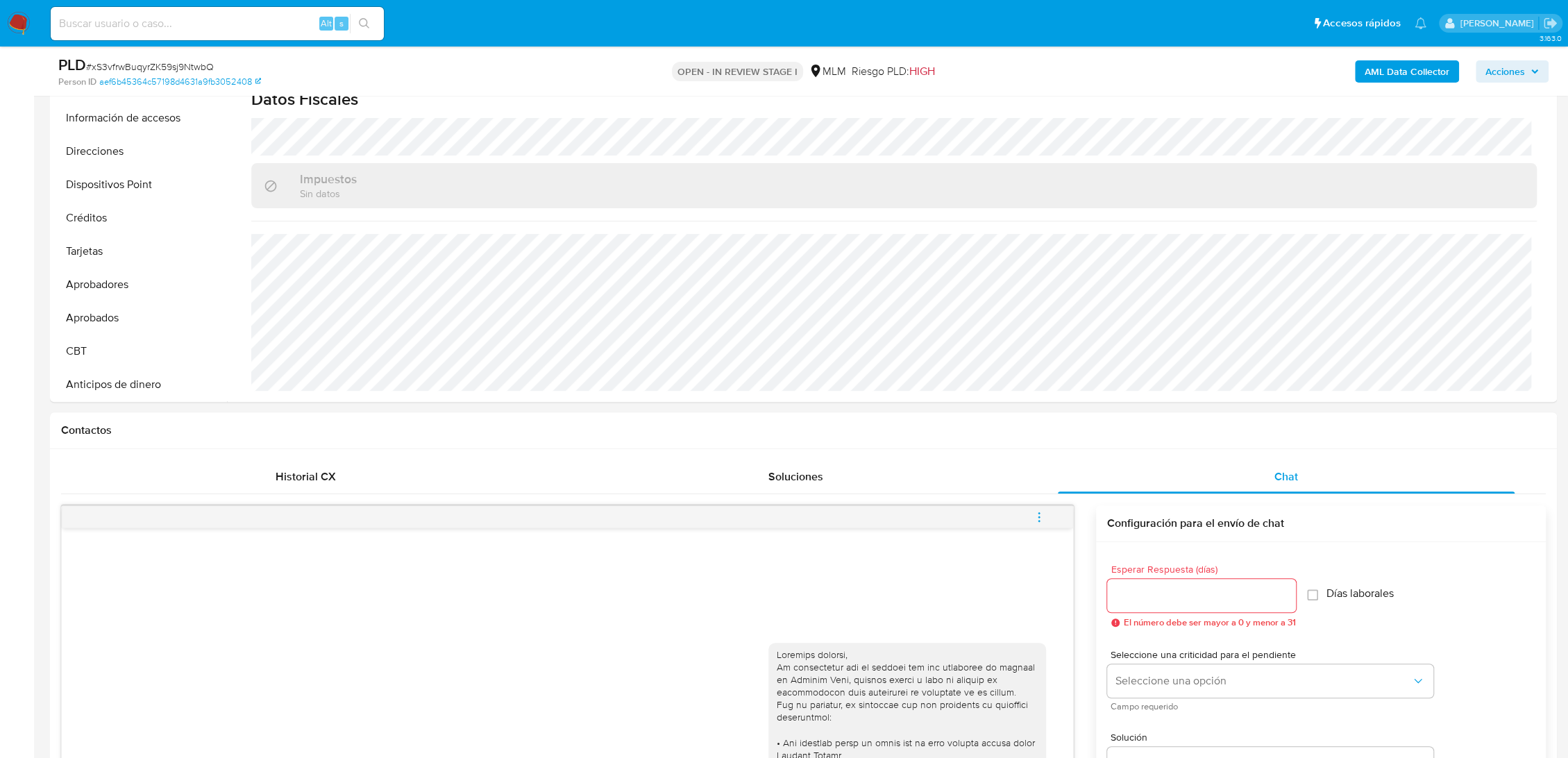
scroll to position [0, 0]
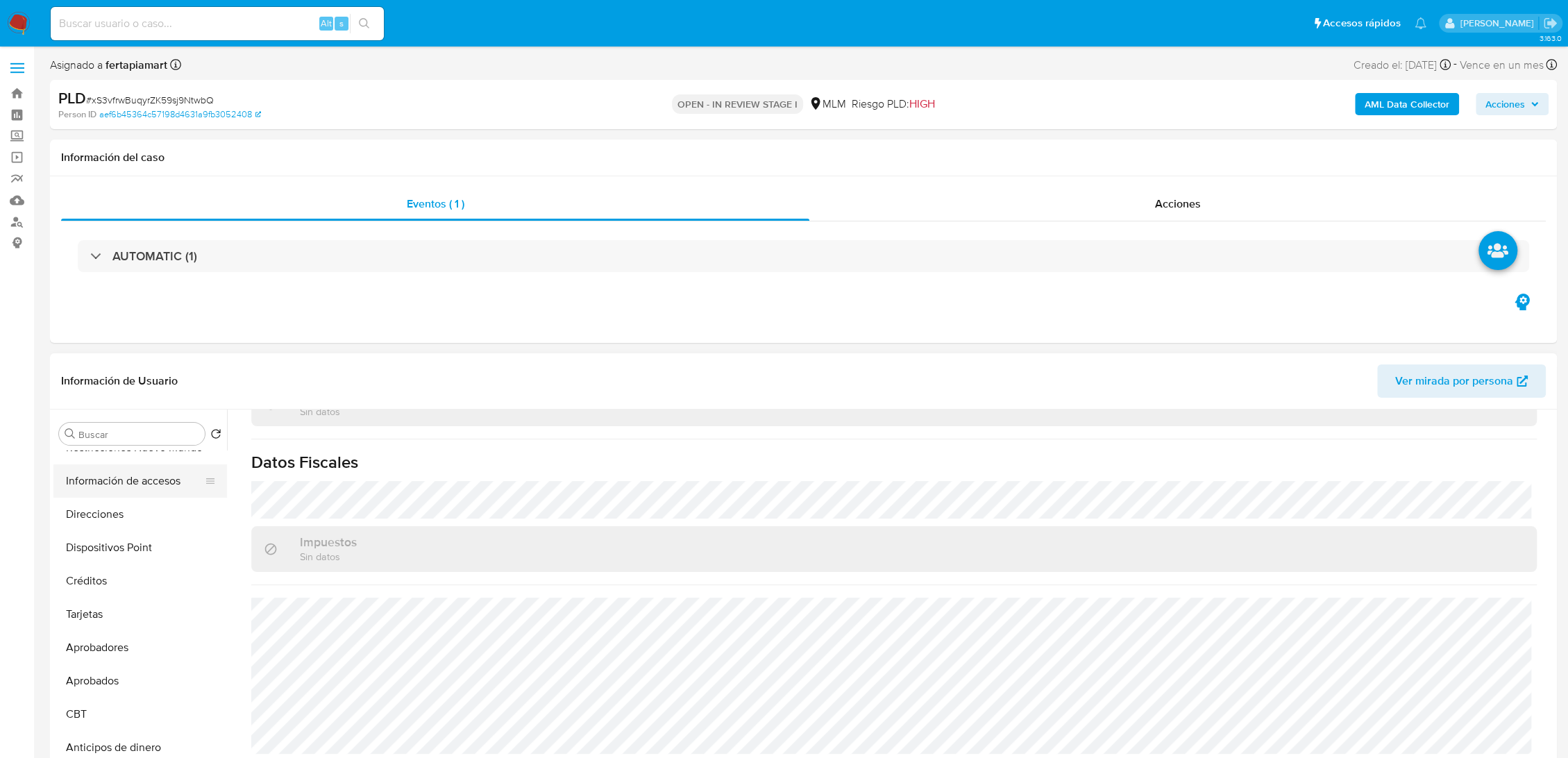
click at [98, 484] on button "Información de accesos" at bounding box center [135, 481] width 162 height 33
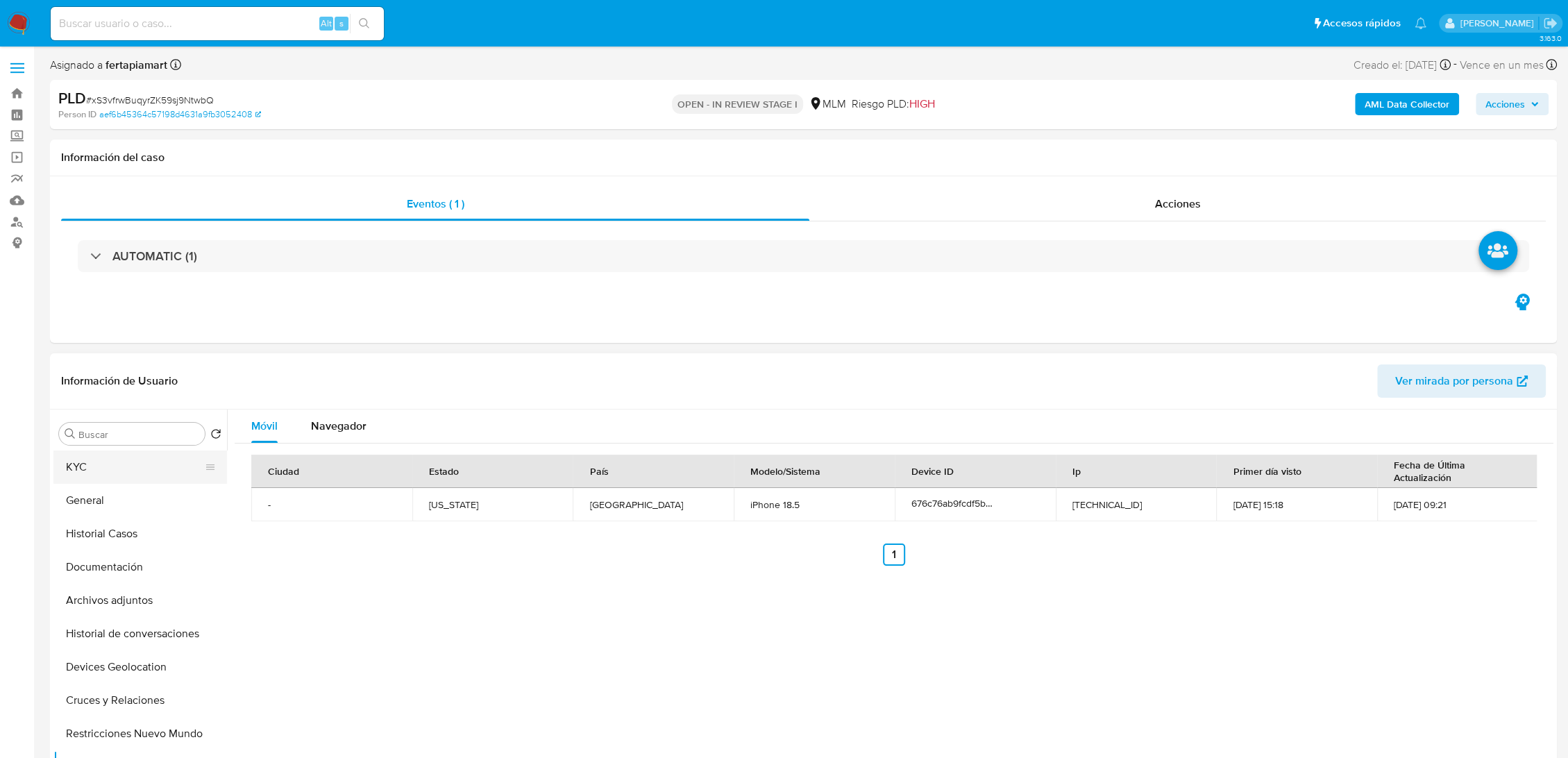
click at [100, 472] on button "KYC" at bounding box center [135, 467] width 162 height 33
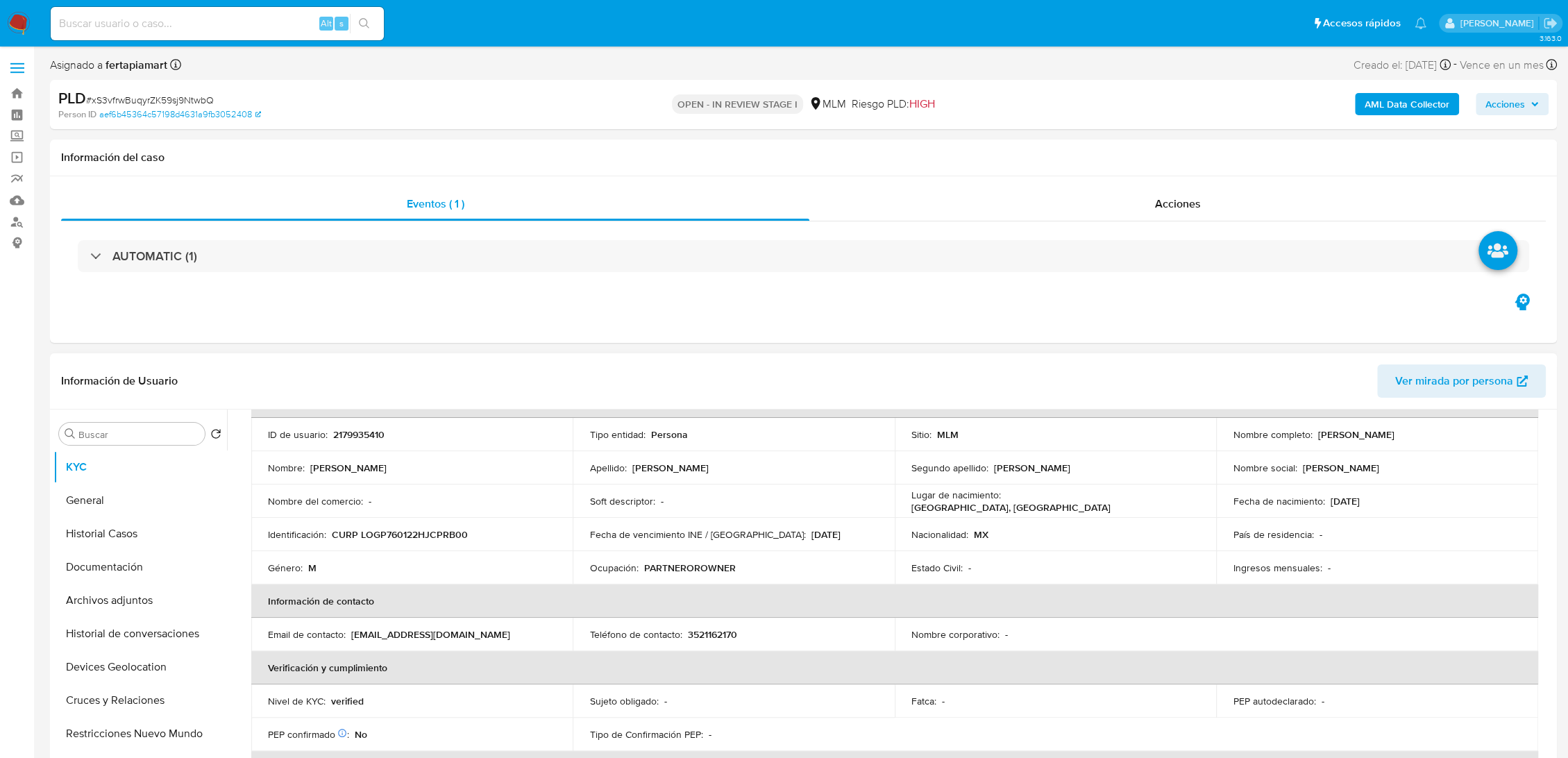
scroll to position [88, 0]
click at [712, 638] on p "3521162170" at bounding box center [712, 637] width 50 height 13
drag, startPoint x: 484, startPoint y: 638, endPoint x: 347, endPoint y: 638, distance: 137.0
click at [347, 638] on div "Email de contacto : [EMAIL_ADDRESS][DOMAIN_NAME]" at bounding box center [412, 637] width 288 height 13
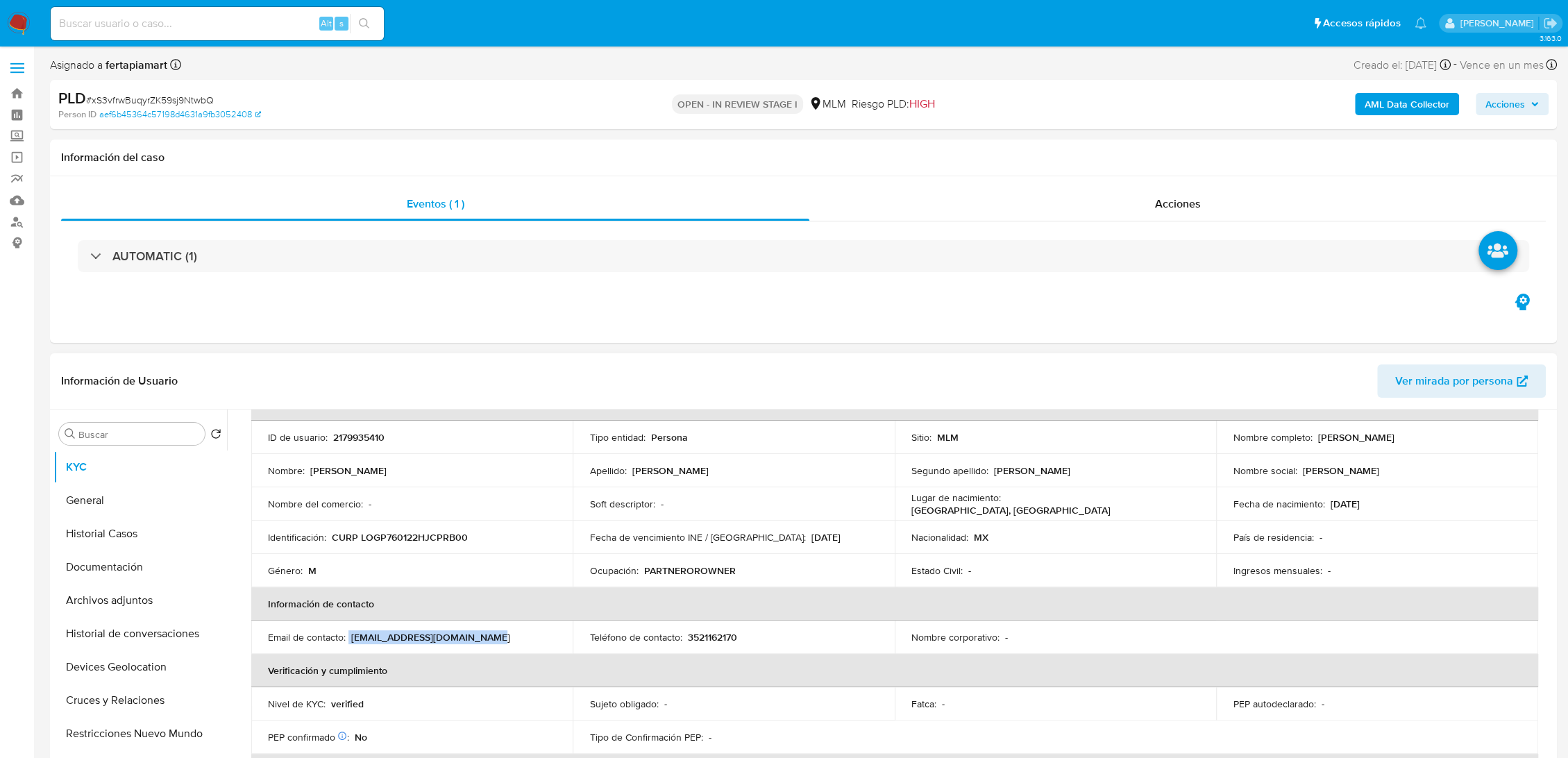
scroll to position [0, 0]
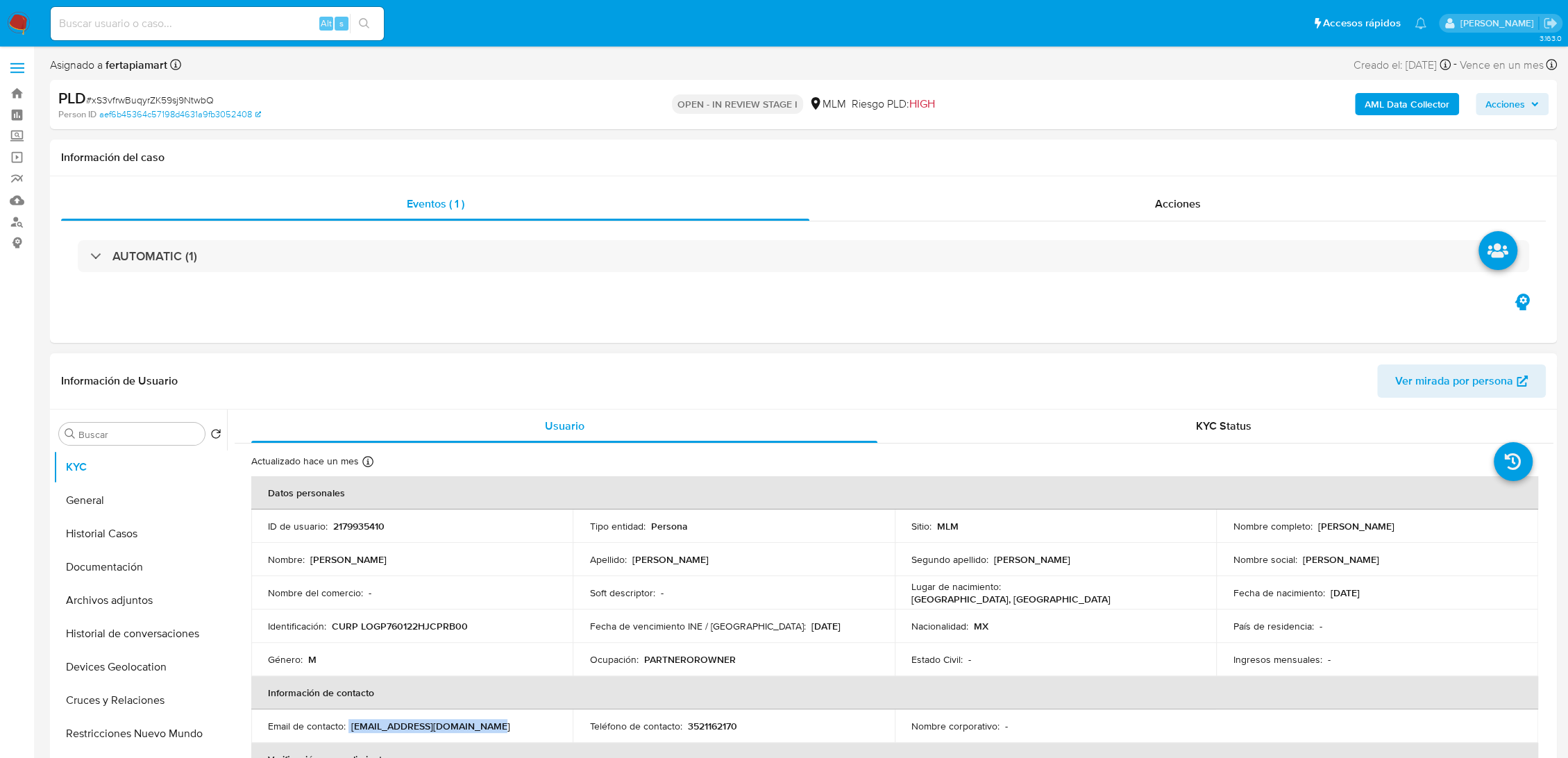
drag, startPoint x: 1435, startPoint y: 526, endPoint x: 1314, endPoint y: 521, distance: 121.1
click at [1314, 521] on div "Nombre completo : [PERSON_NAME]" at bounding box center [1376, 526] width 288 height 13
click at [156, 579] on button "Documentación" at bounding box center [135, 567] width 162 height 33
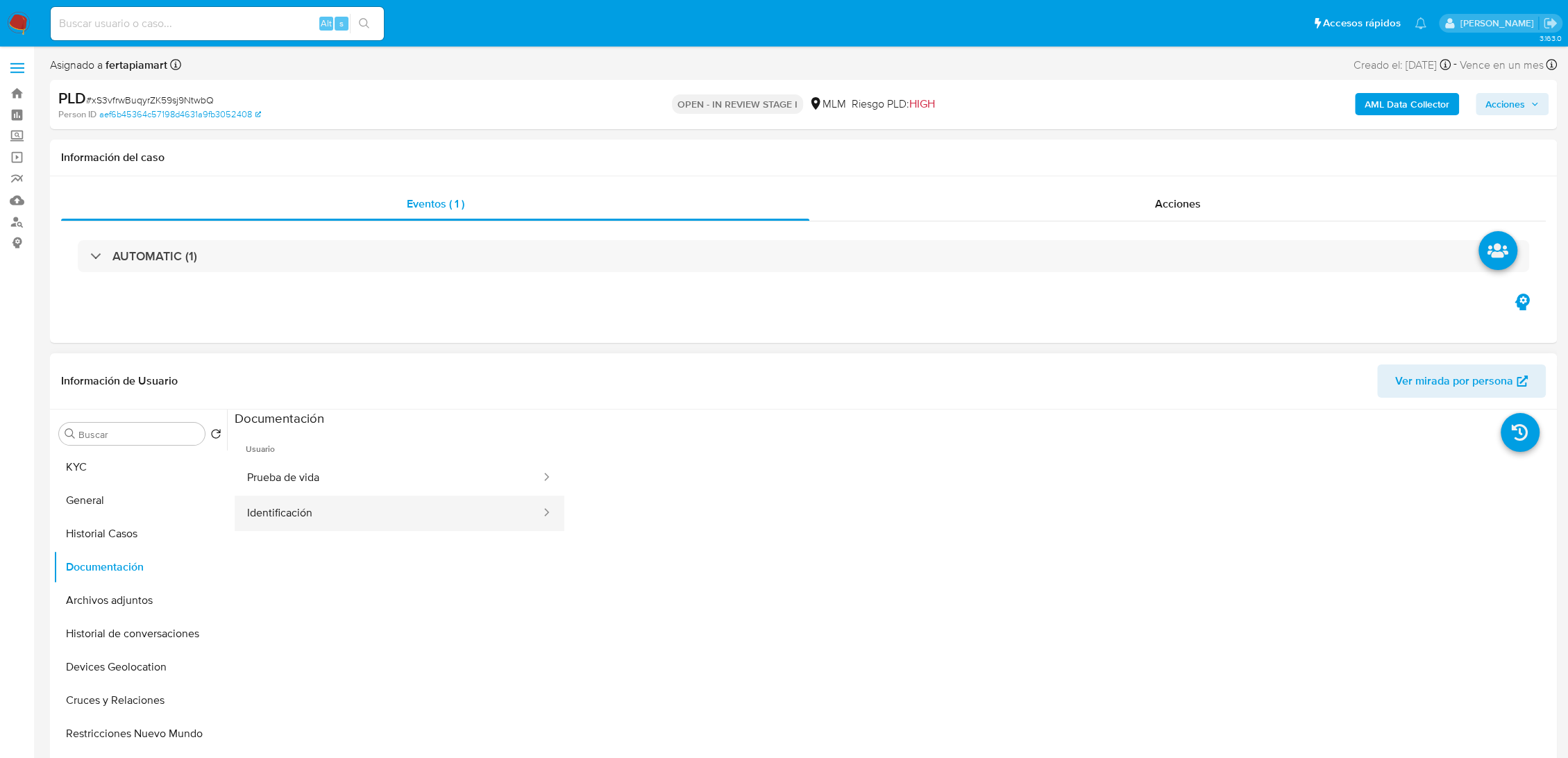
click at [343, 509] on button "Identificación" at bounding box center [389, 513] width 308 height 35
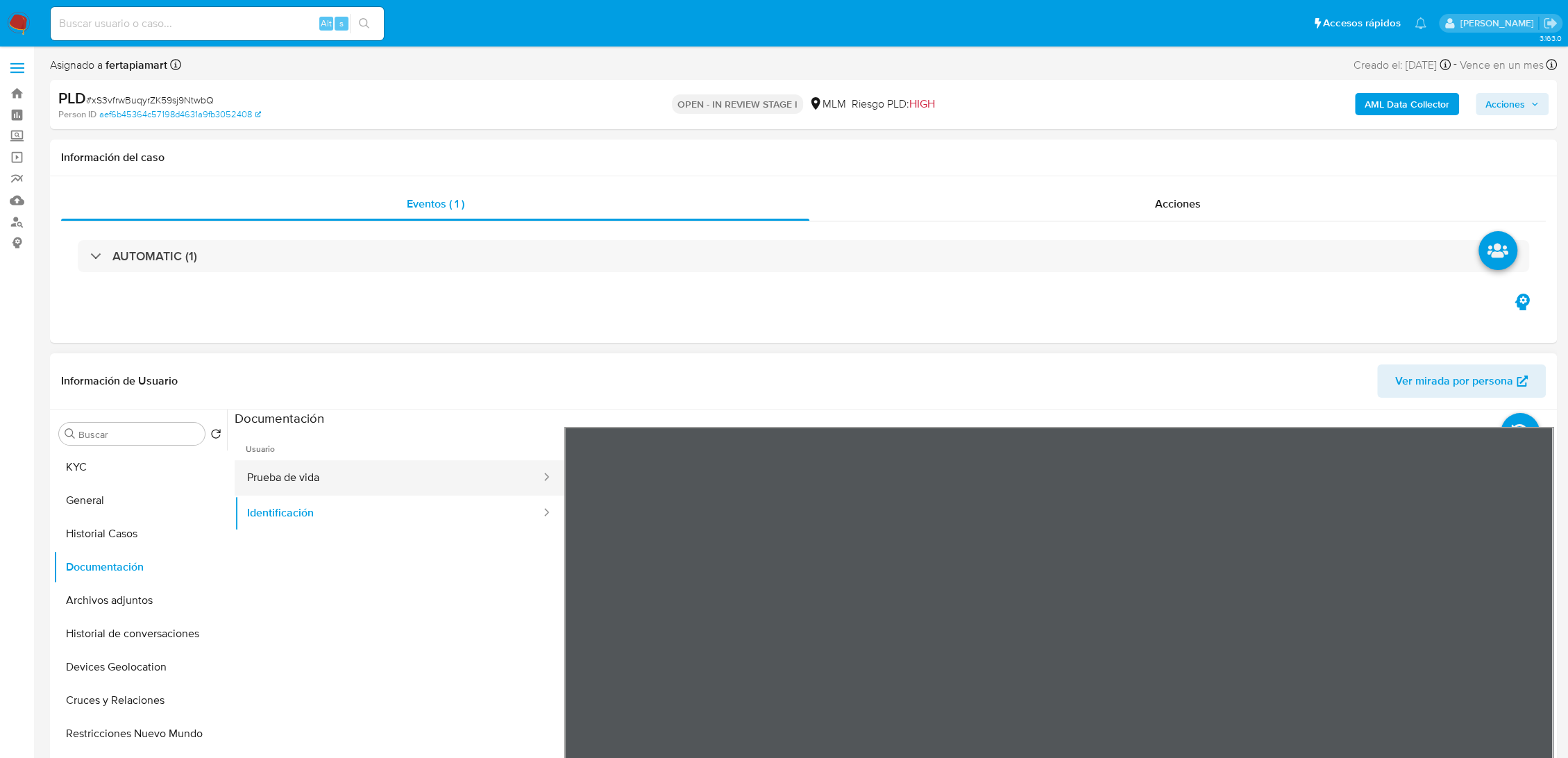
click at [331, 480] on button "Prueba de vida" at bounding box center [389, 478] width 308 height 35
